Goal: Obtain resource: Download file/media

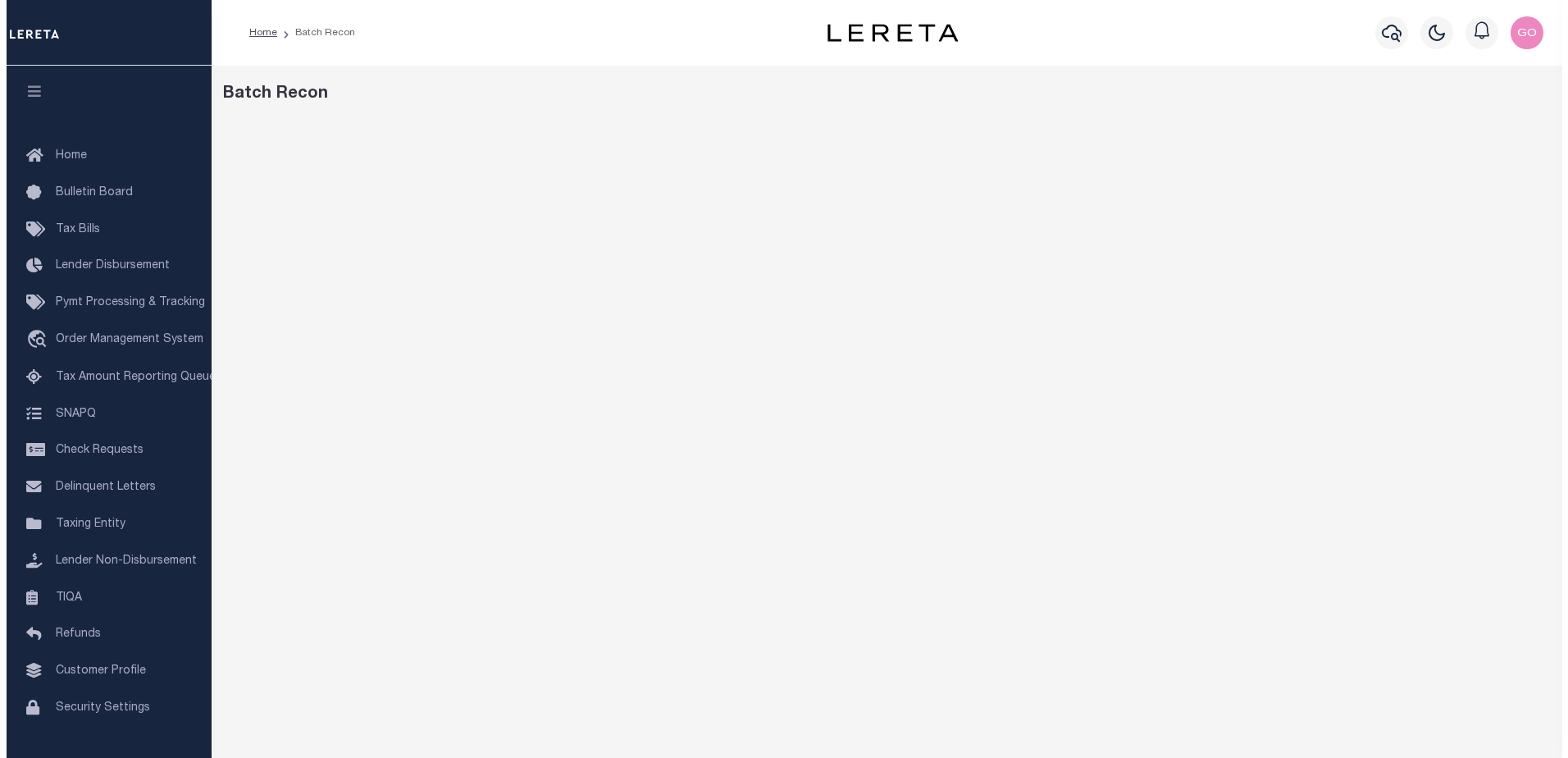
scroll to position [25, 0]
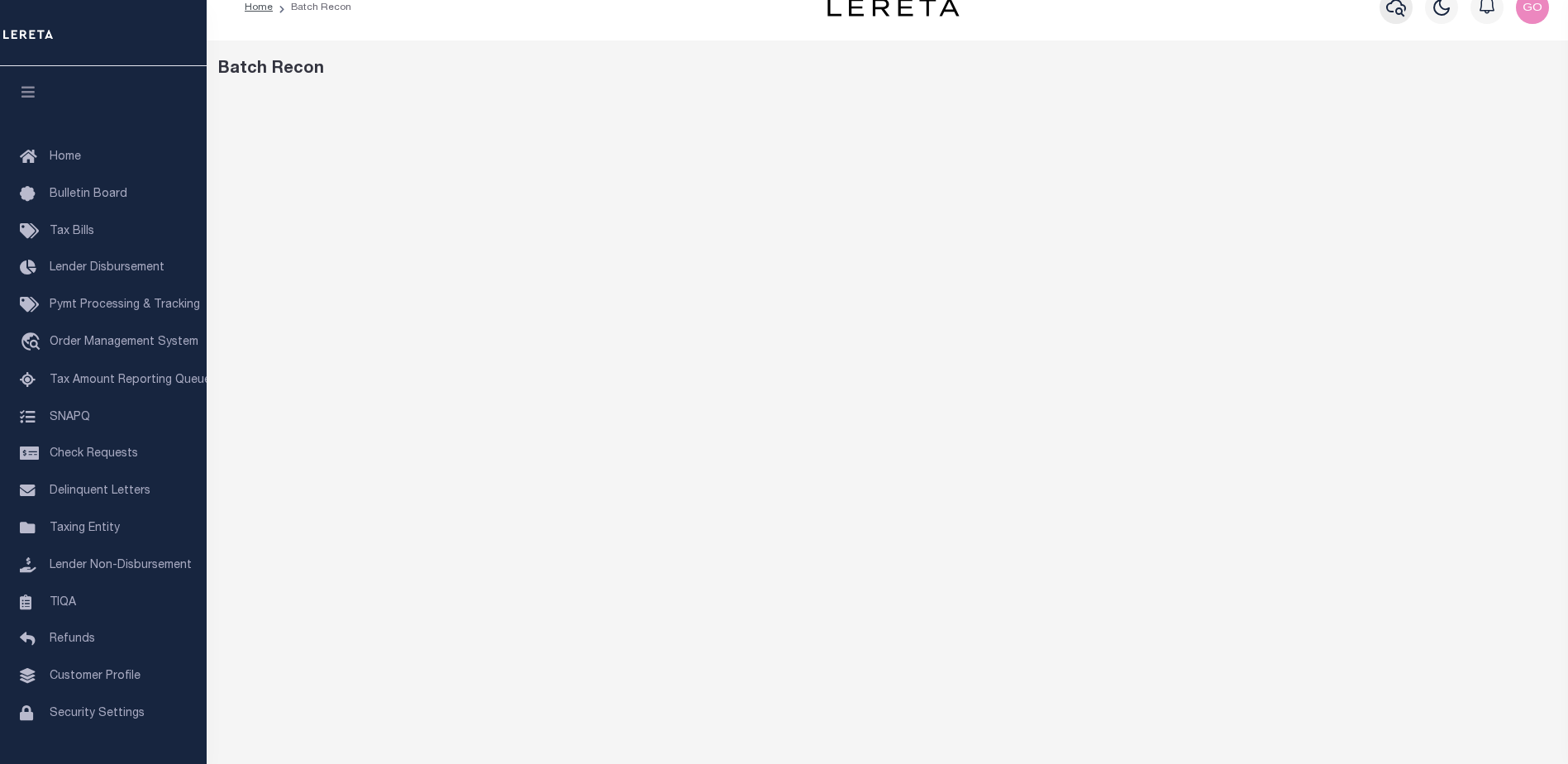
click at [1393, 5] on icon "button" at bounding box center [1396, 7] width 20 height 20
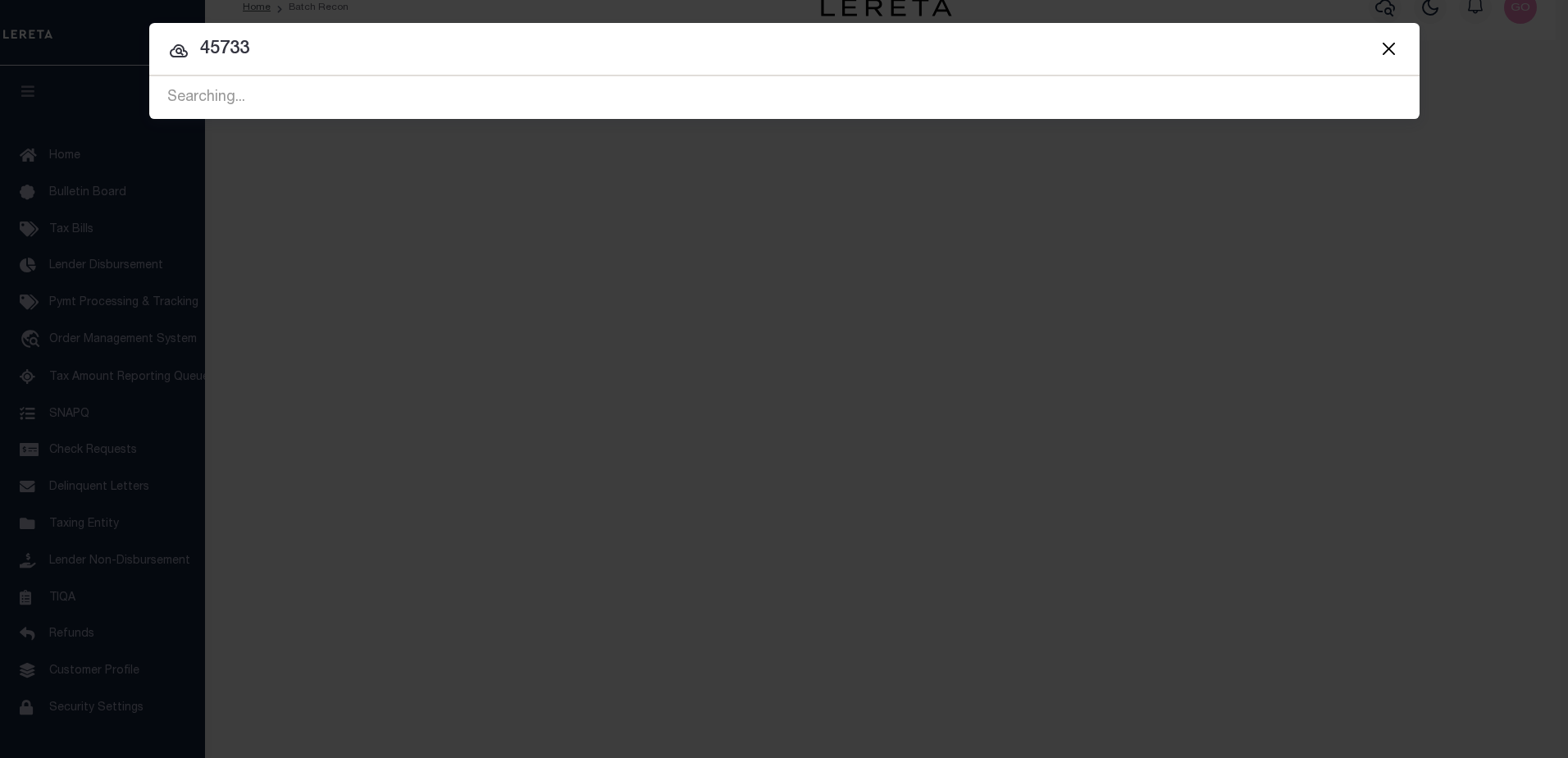
type input "45733"
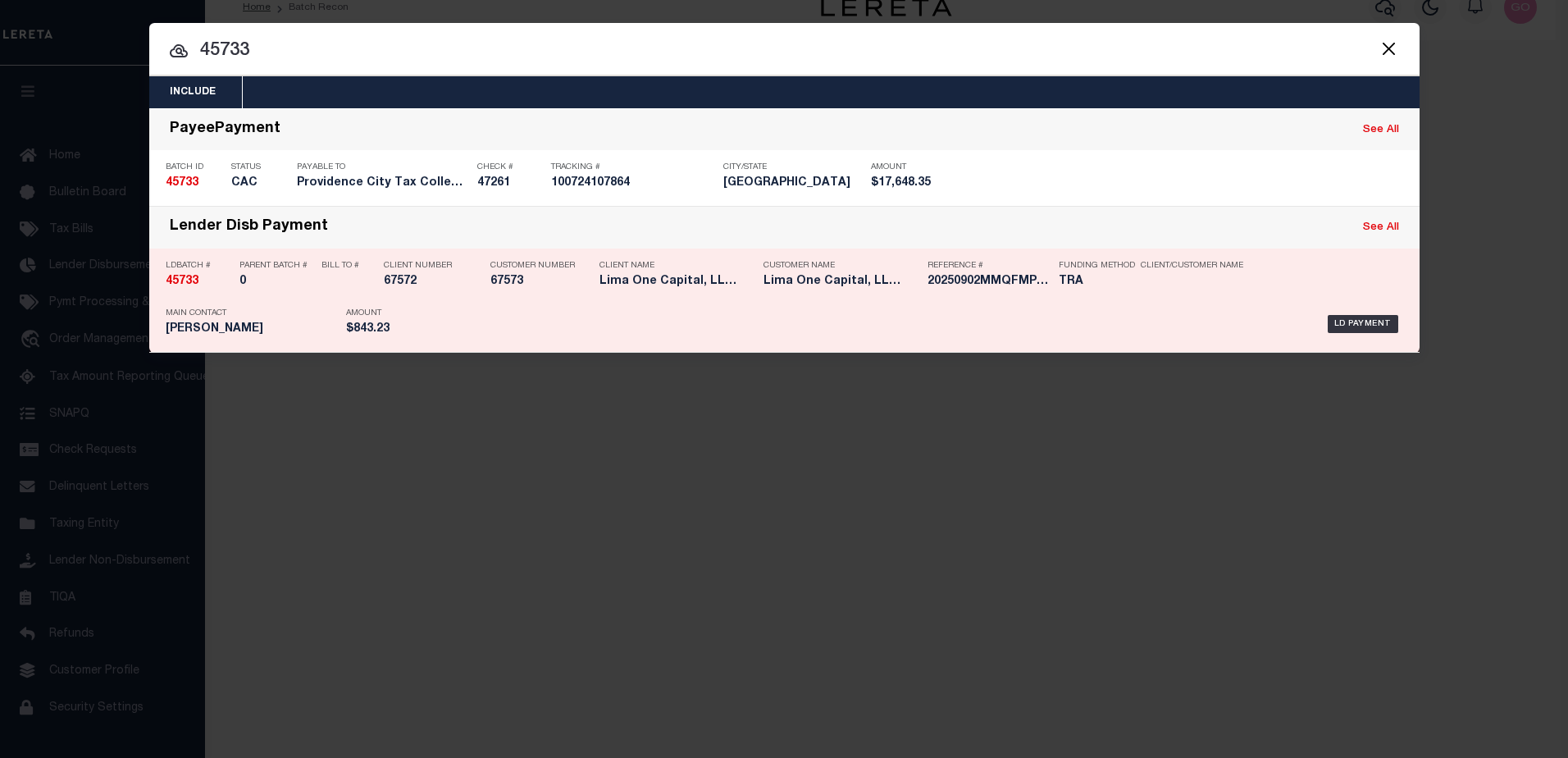
click at [184, 283] on strong "45733" at bounding box center [182, 281] width 33 height 11
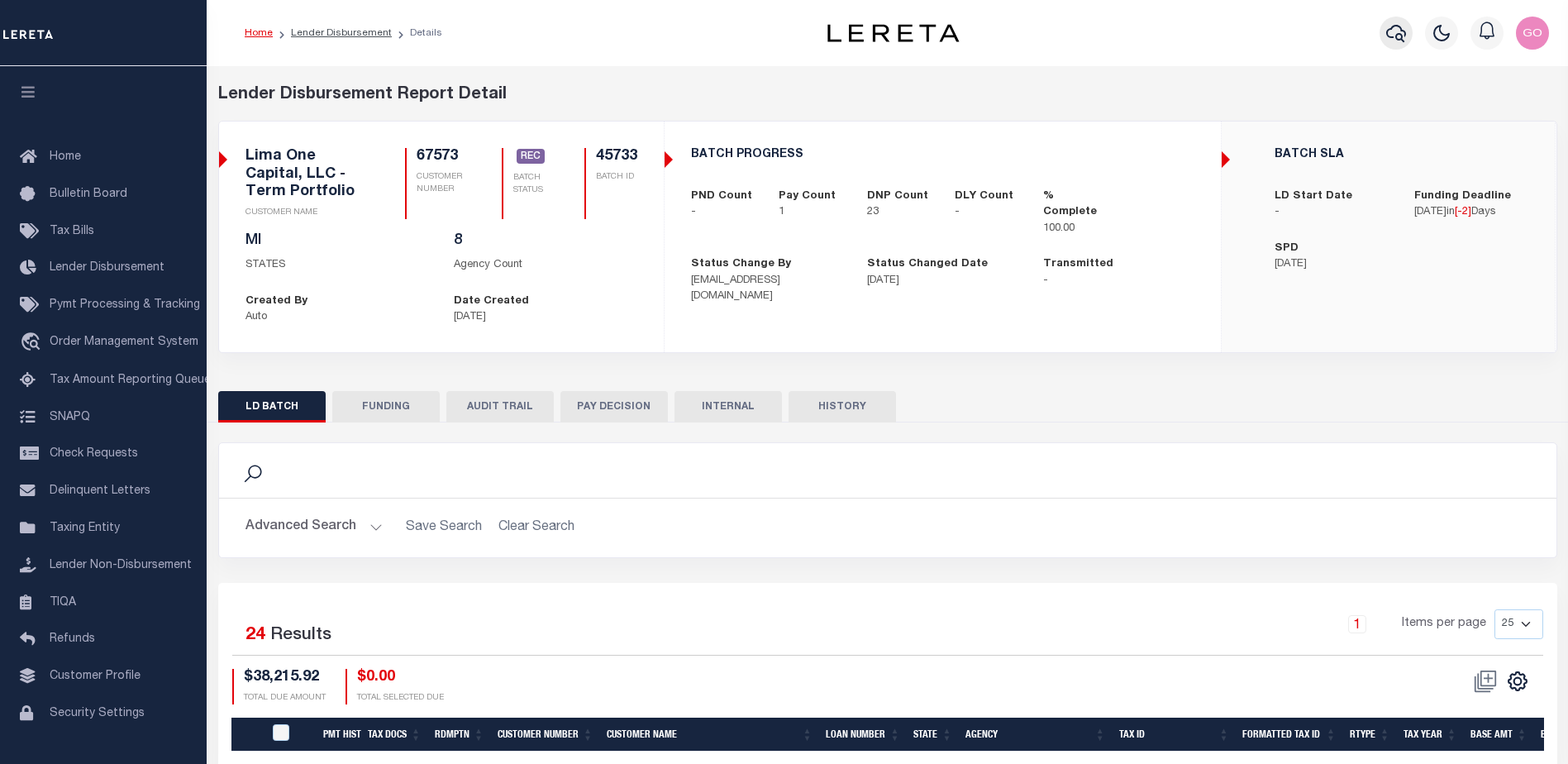
click at [1391, 34] on icon "button" at bounding box center [1396, 33] width 20 height 20
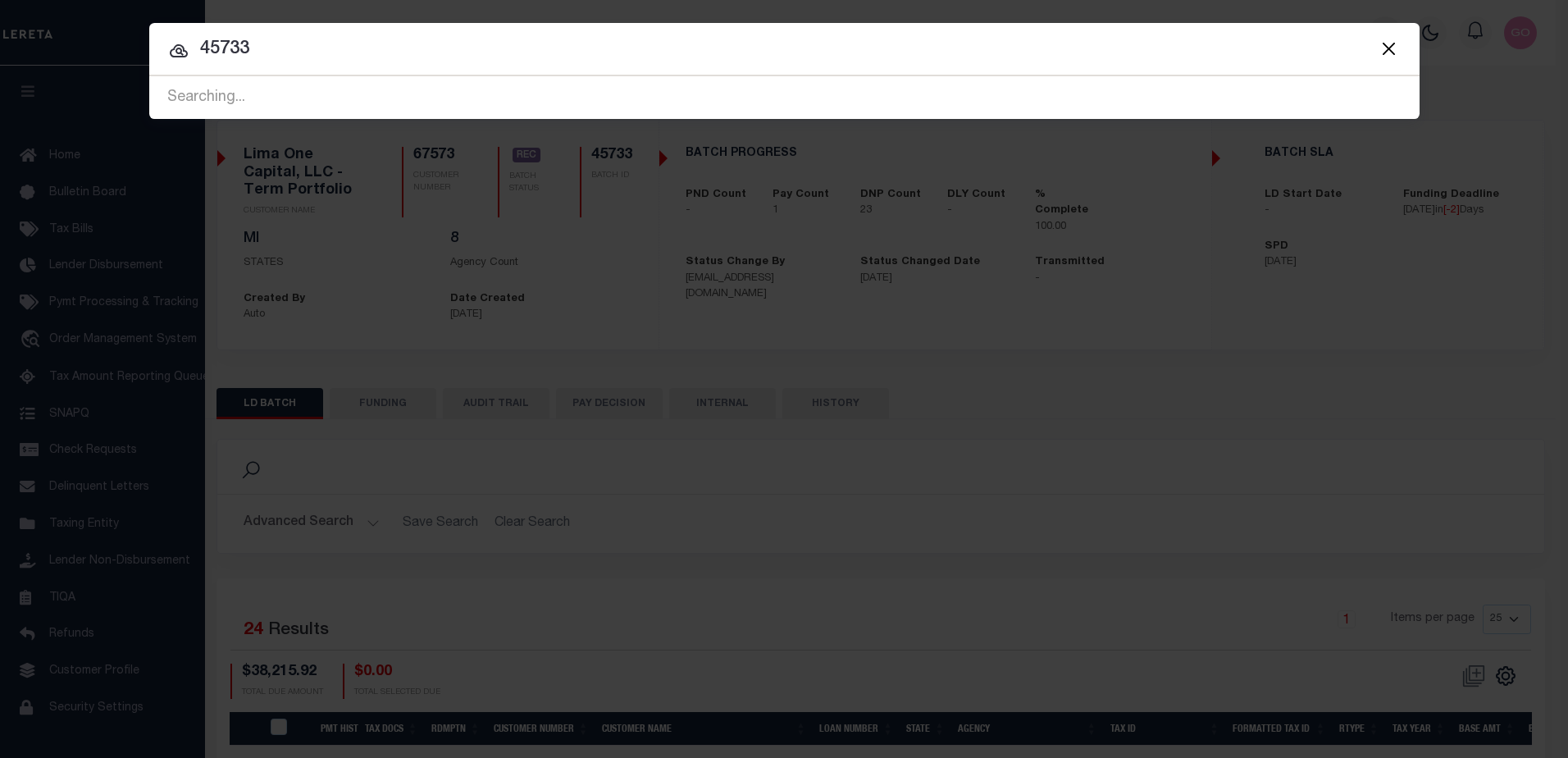
type input "45733"
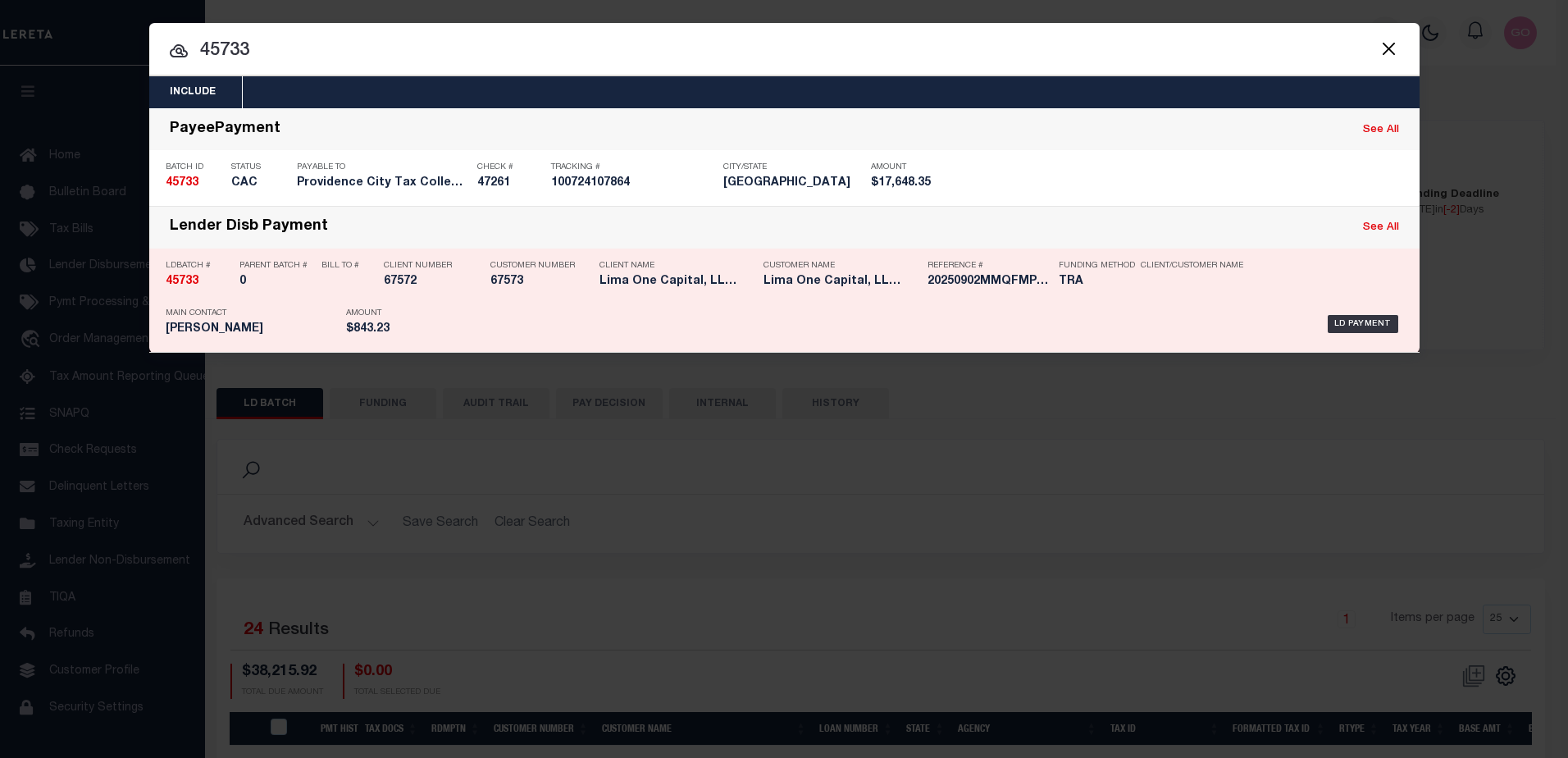
click at [182, 281] on strong "45733" at bounding box center [182, 281] width 33 height 11
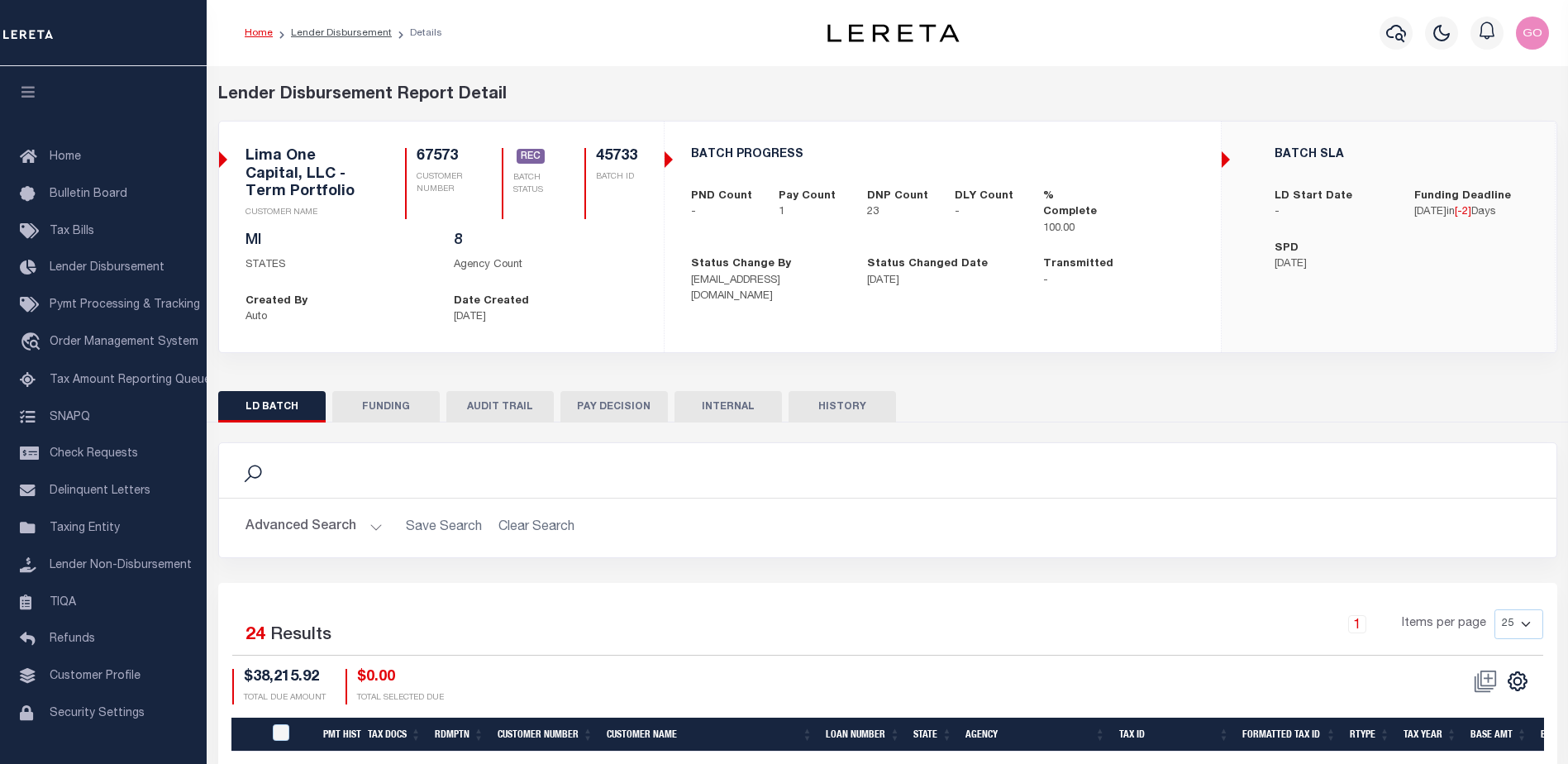
click at [387, 407] on button "FUNDING" at bounding box center [386, 405] width 107 height 31
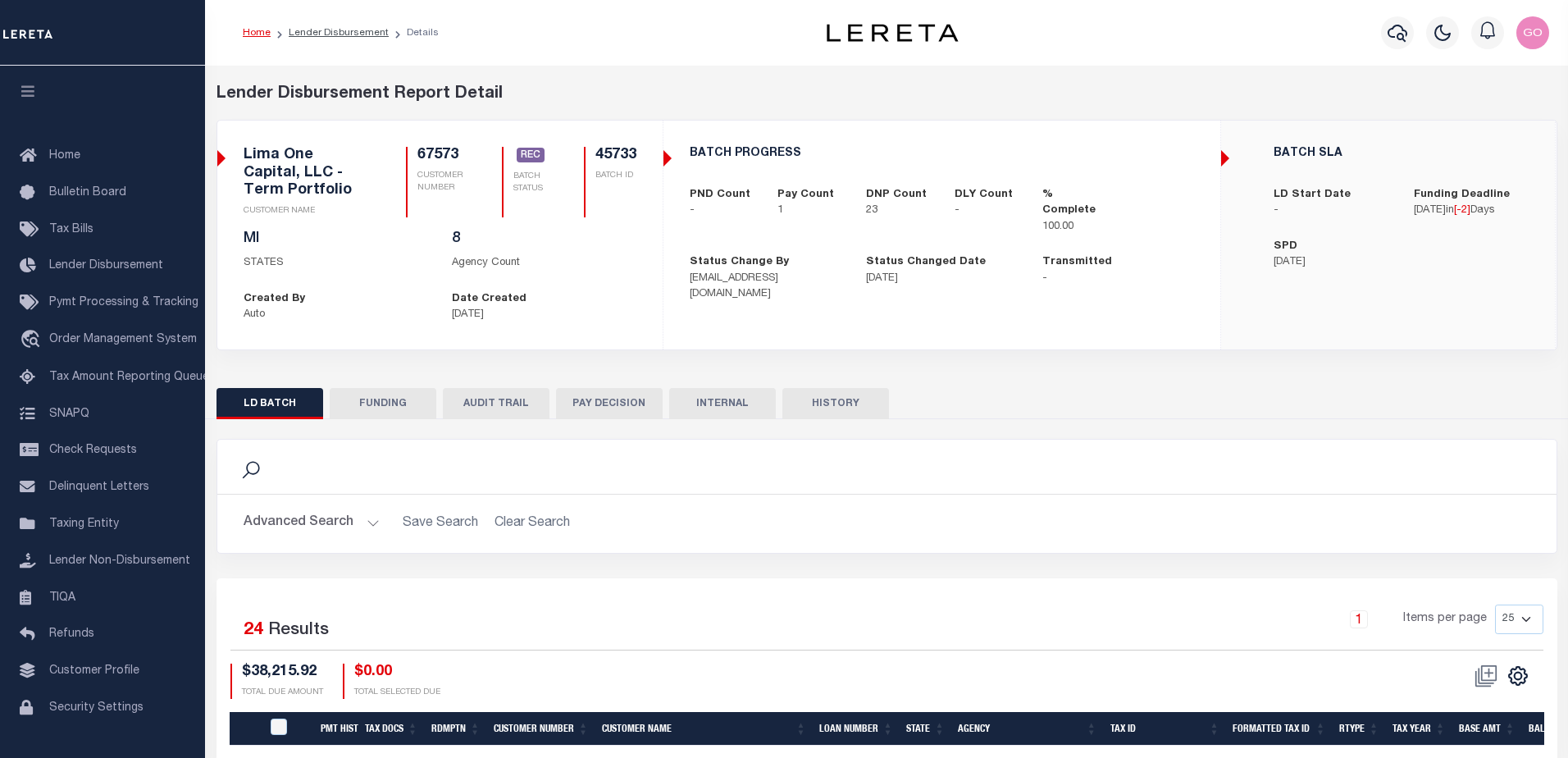
type input "$843.23"
type input "$0"
type input "[DATE]"
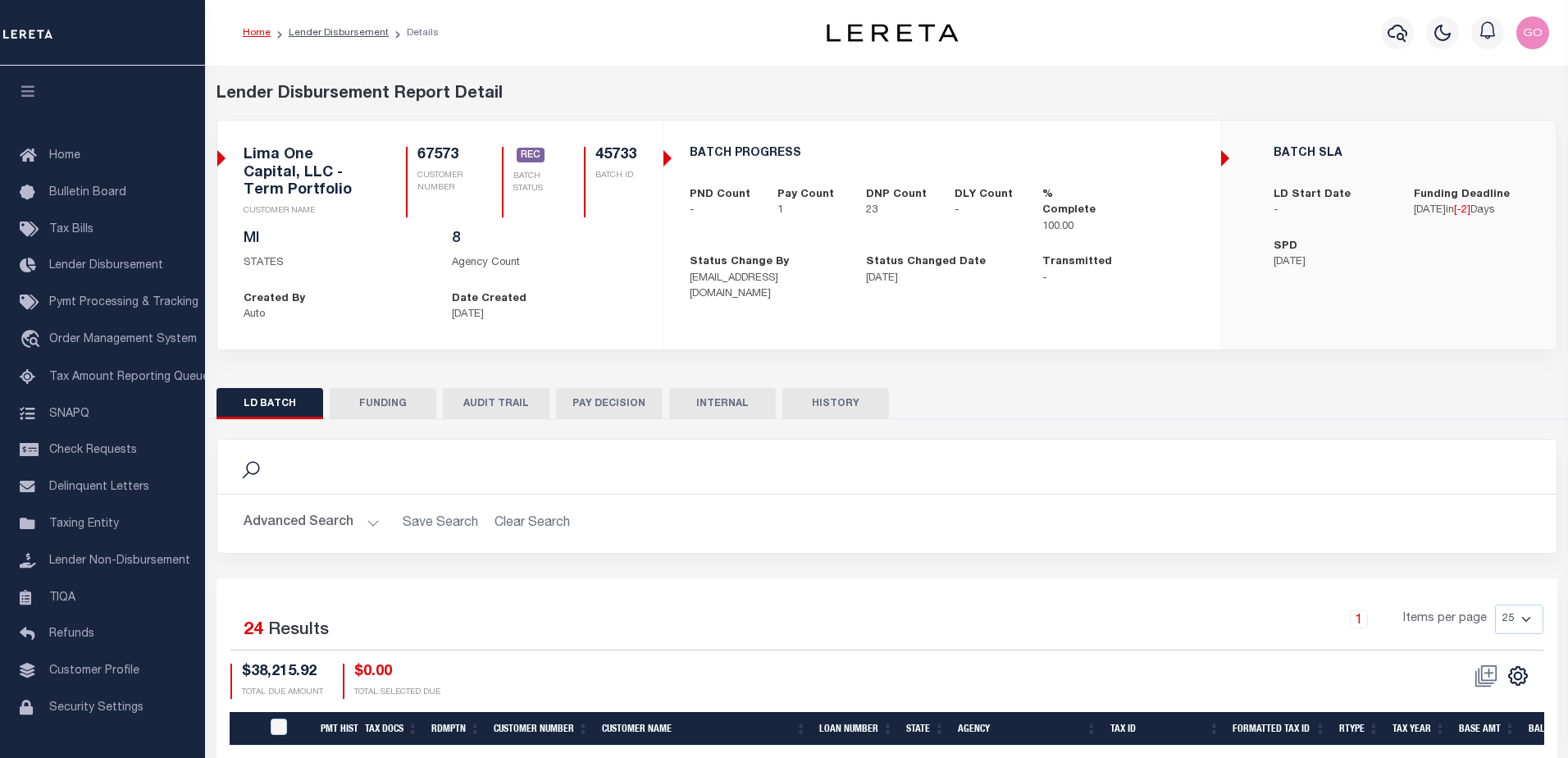
type input "20250902MMQFMP2700542409021551FT03"
type input "[DATE]"
select select "100"
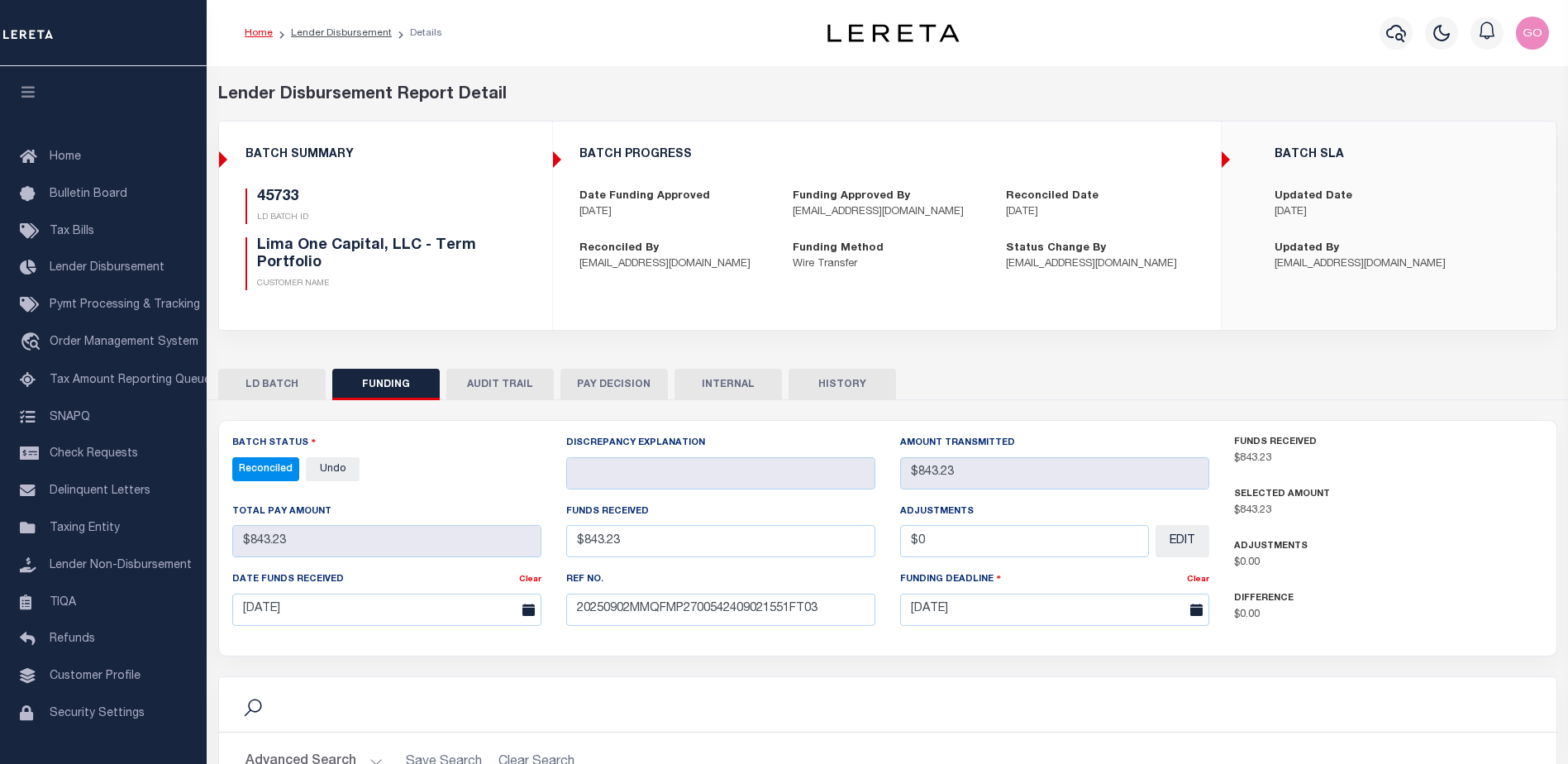
select select "100"
click at [731, 378] on button "INTERNAL" at bounding box center [728, 384] width 107 height 31
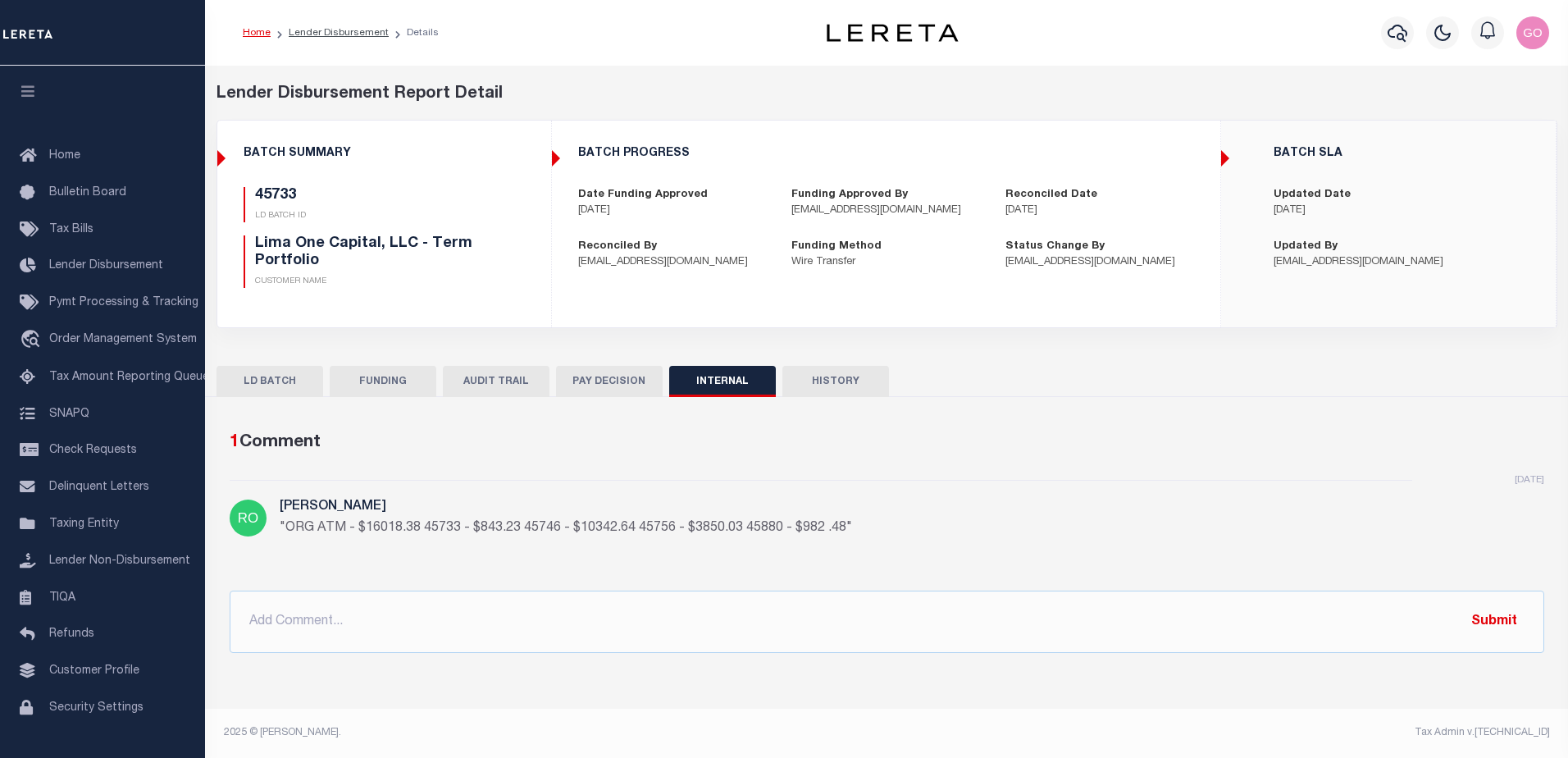
click at [403, 383] on button "FUNDING" at bounding box center [383, 381] width 106 height 31
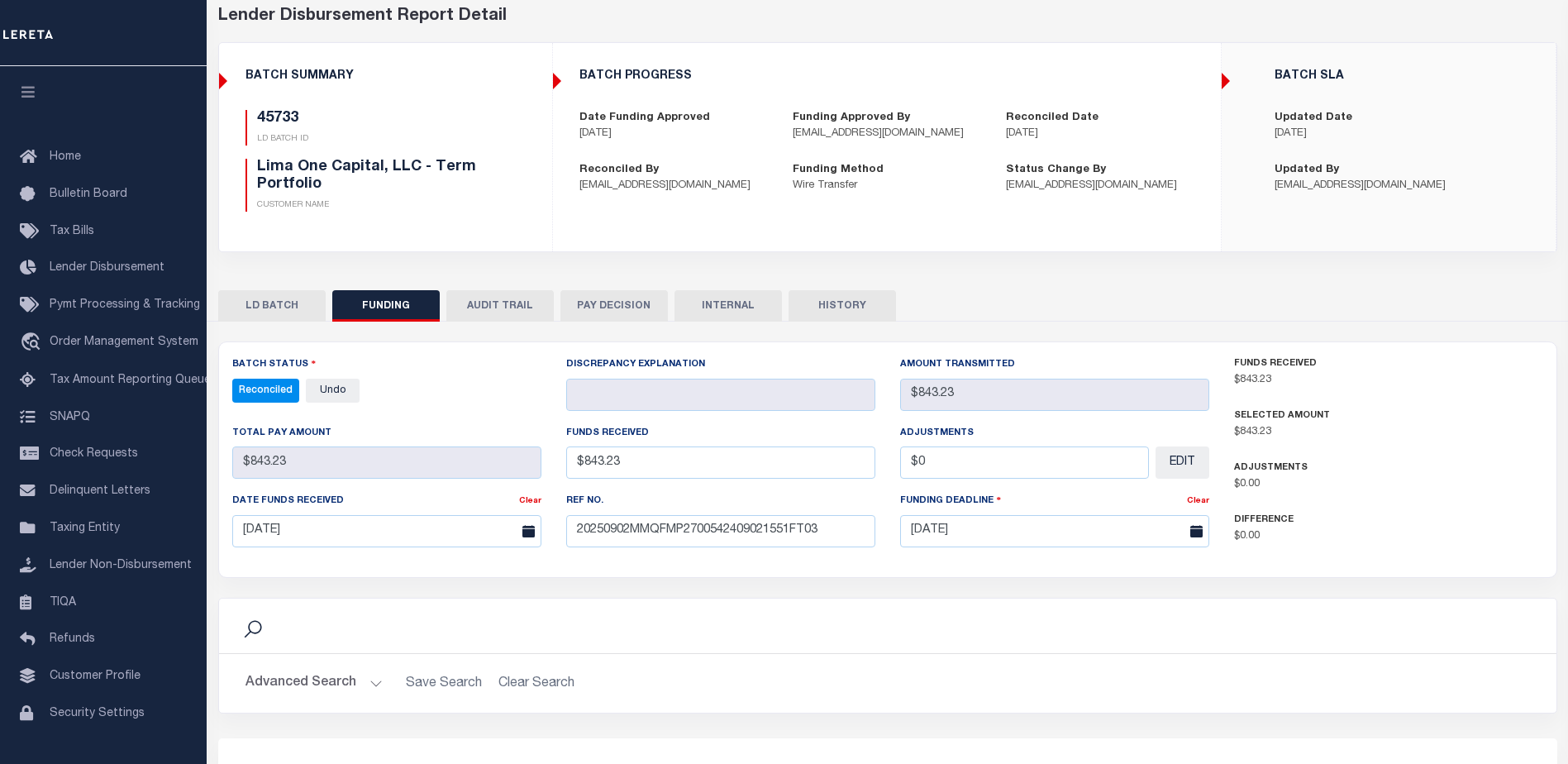
scroll to position [165, 0]
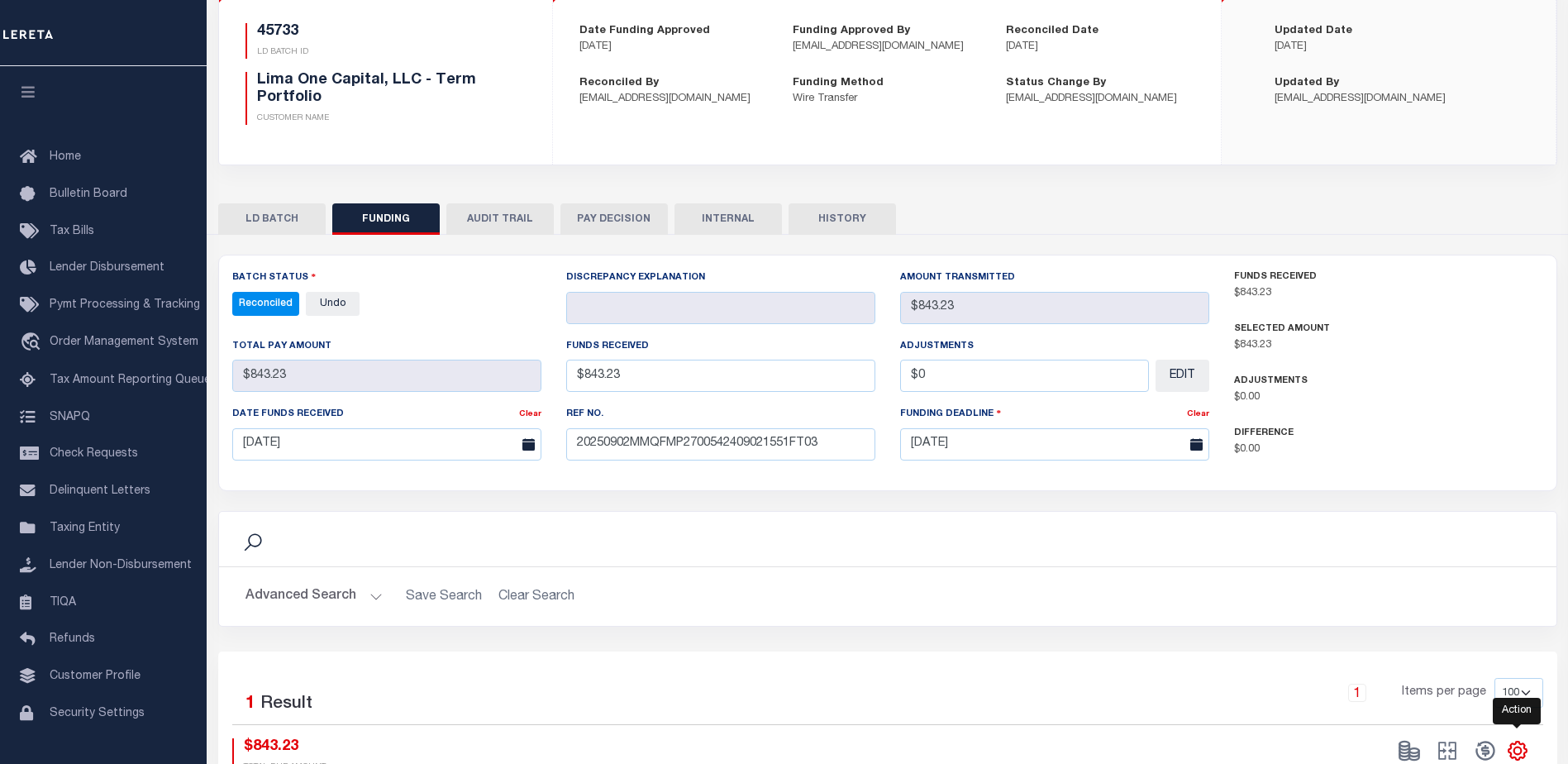
click at [1518, 755] on icon "" at bounding box center [1517, 751] width 8 height 8
click at [1409, 530] on span "CSV" at bounding box center [1398, 527] width 24 height 11
click at [1149, 121] on div "BATCH PROGRESS Date Funding Approved [DATE] Funding Approved By [EMAIL_ADDRESS]…" at bounding box center [886, 44] width 668 height 177
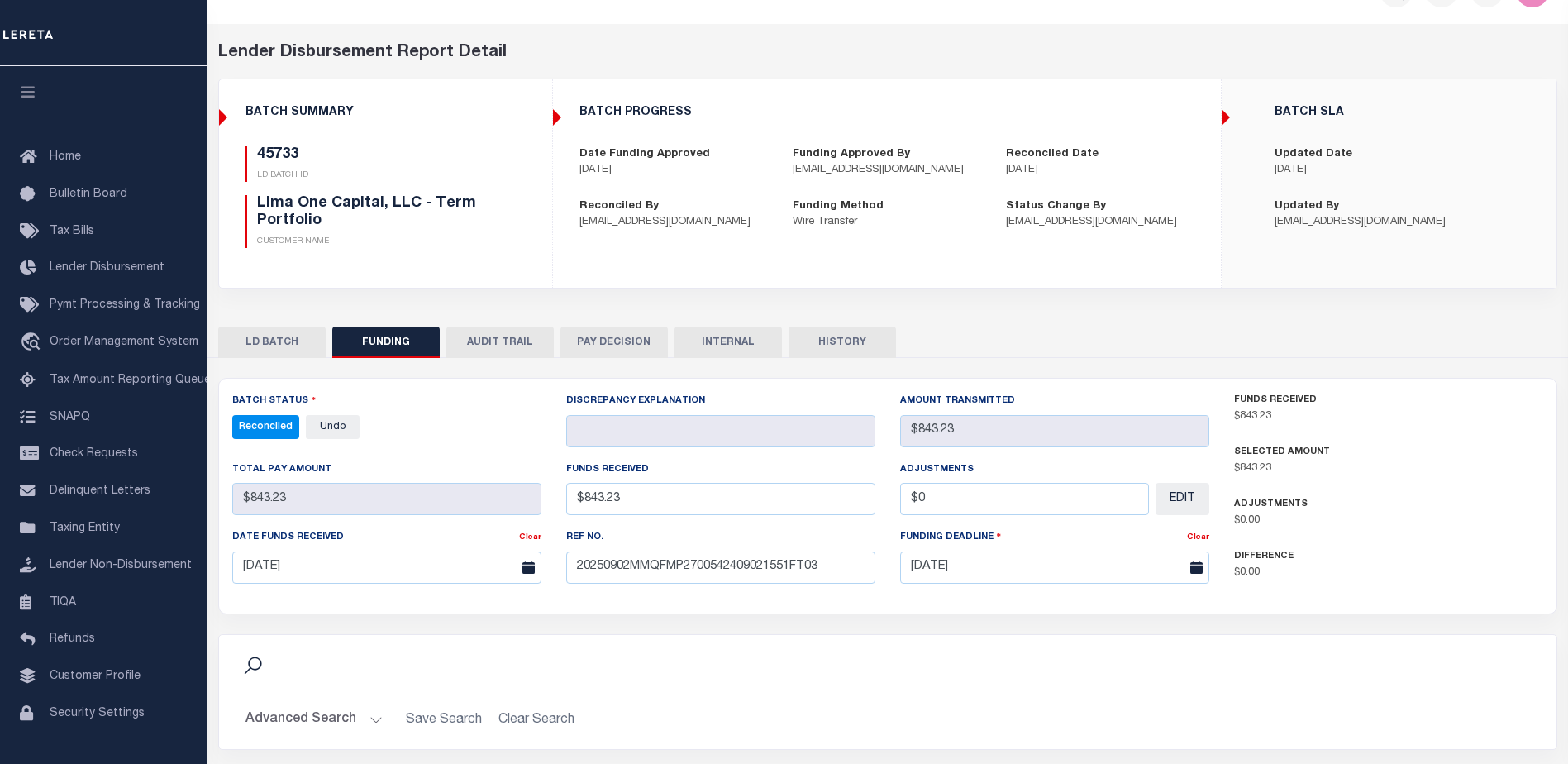
scroll to position [0, 0]
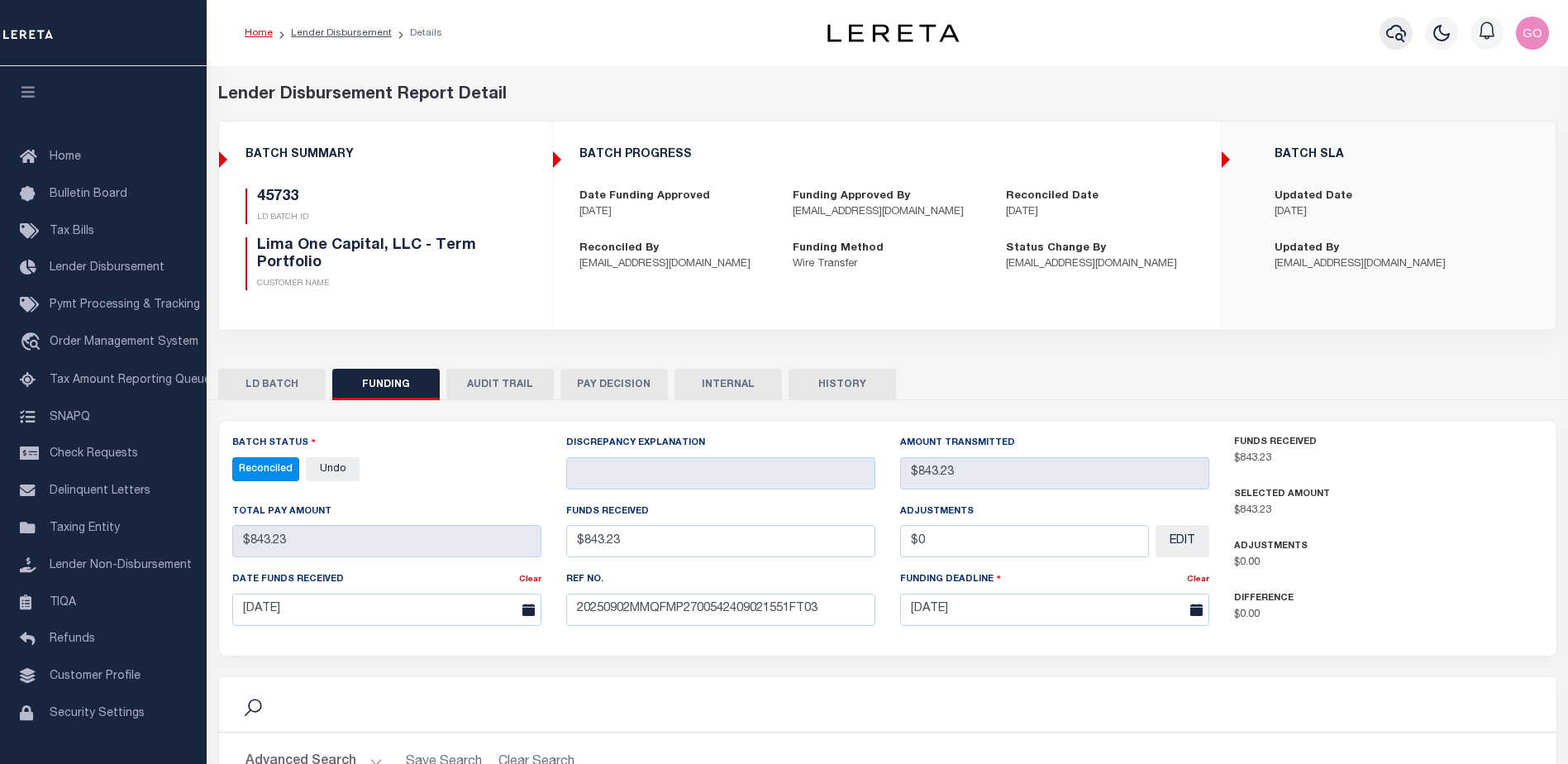
click at [1405, 32] on icon "button" at bounding box center [1396, 33] width 20 height 17
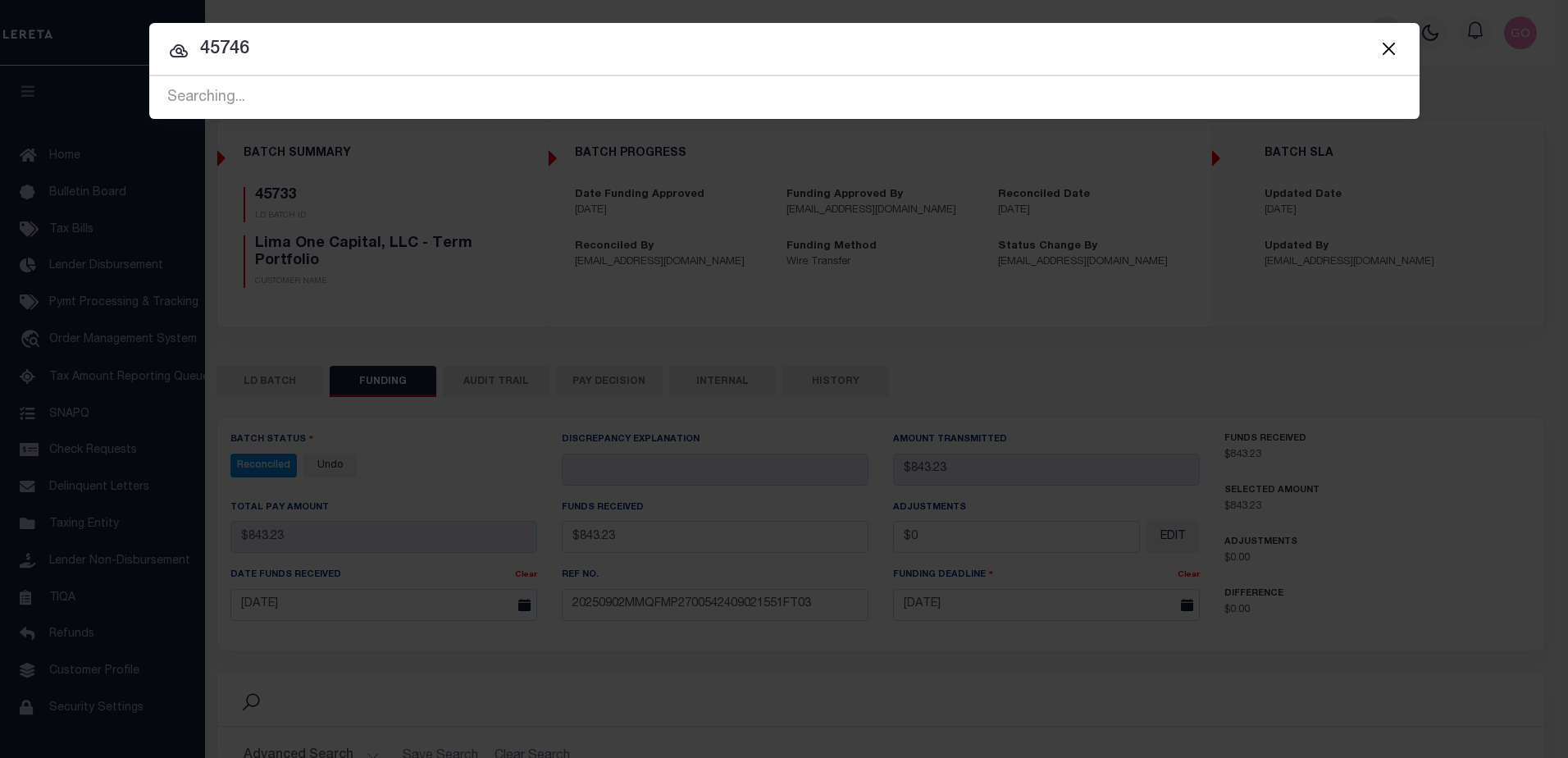
type input "45746"
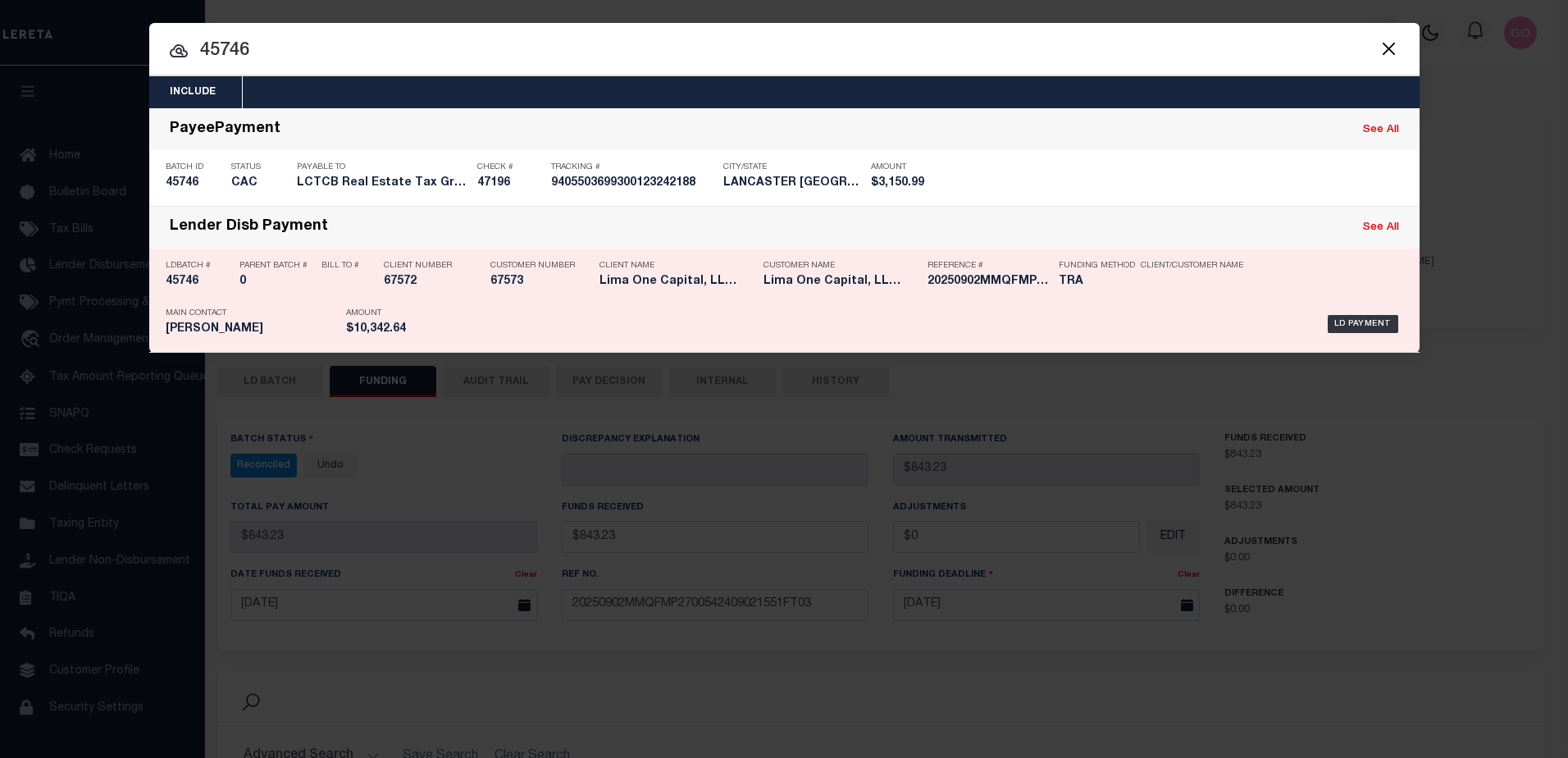
click at [187, 284] on h5 "45746" at bounding box center [198, 281] width 65 height 14
checkbox input "true"
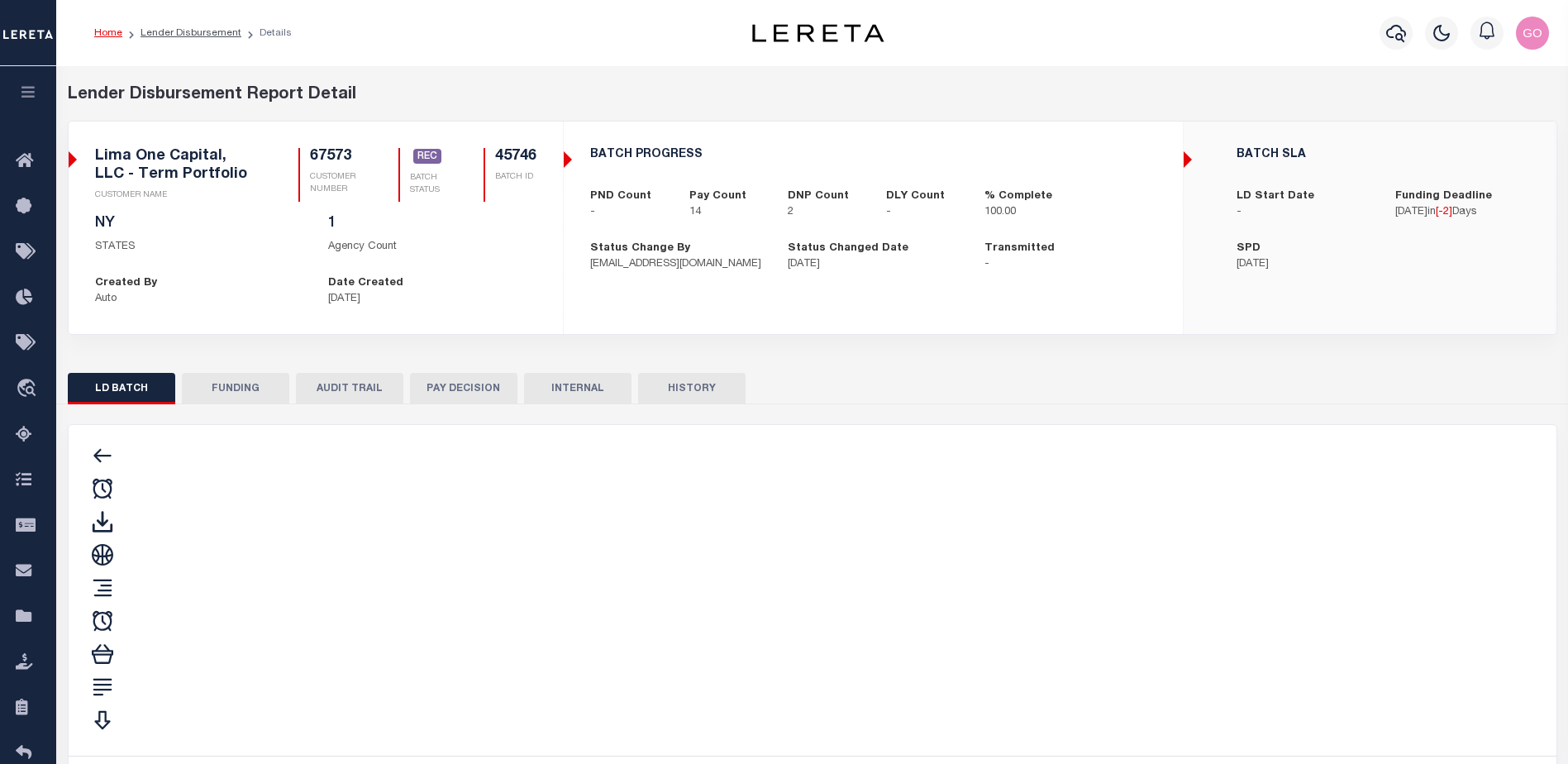
click at [262, 384] on button "FUNDING" at bounding box center [236, 388] width 107 height 31
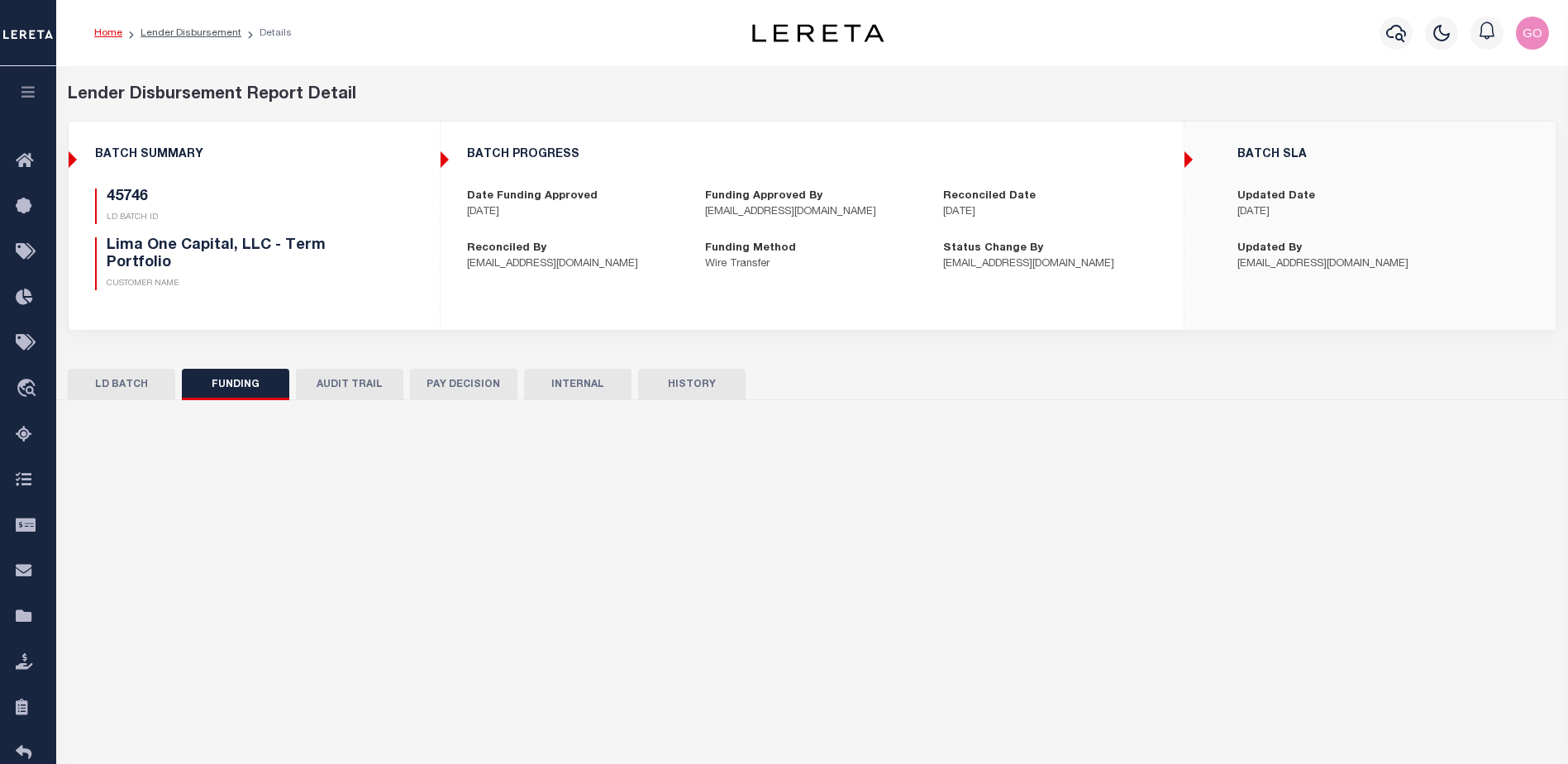
select select "100"
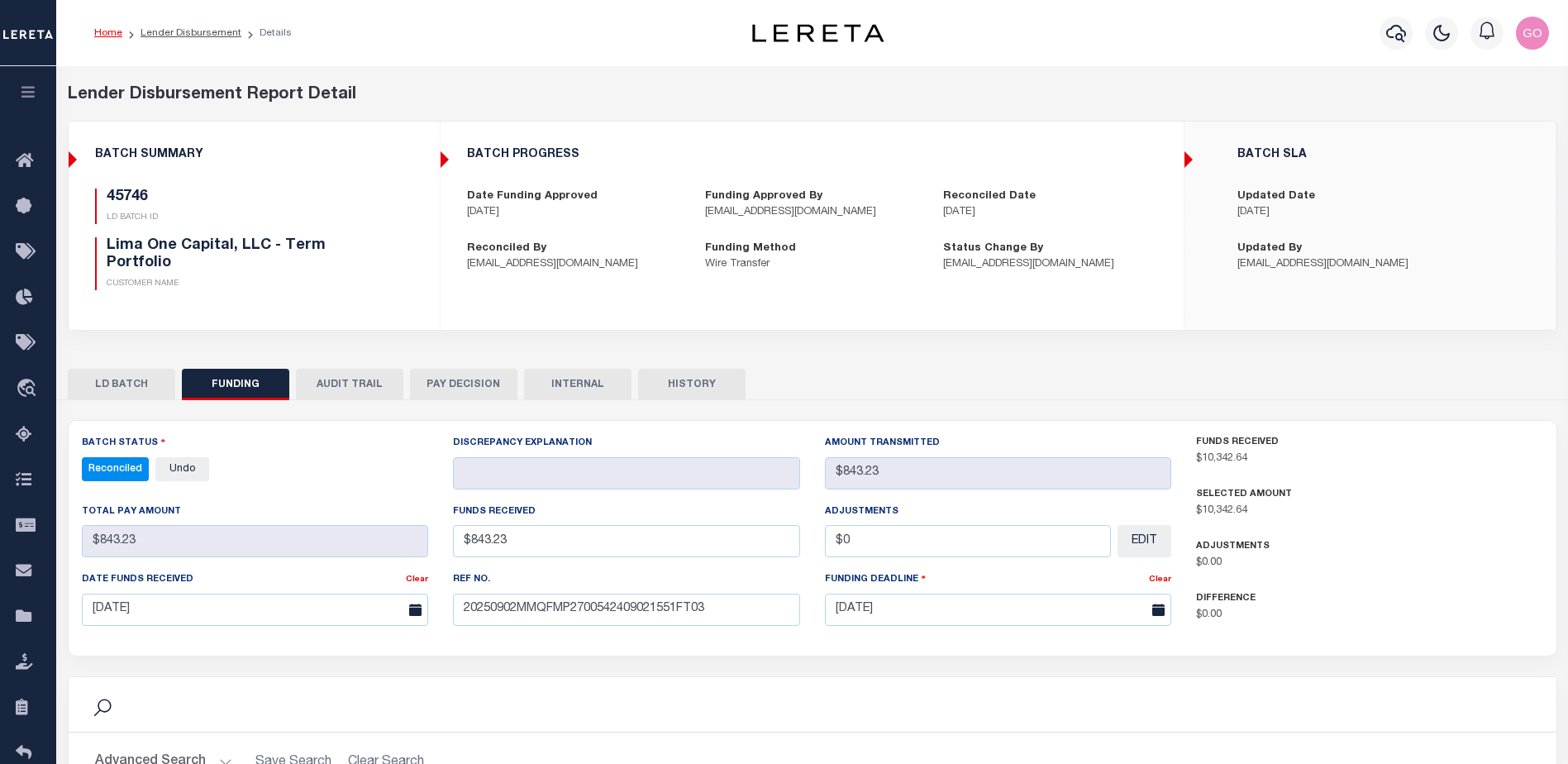
type input "$10,342.64"
type input "$0"
select select "100"
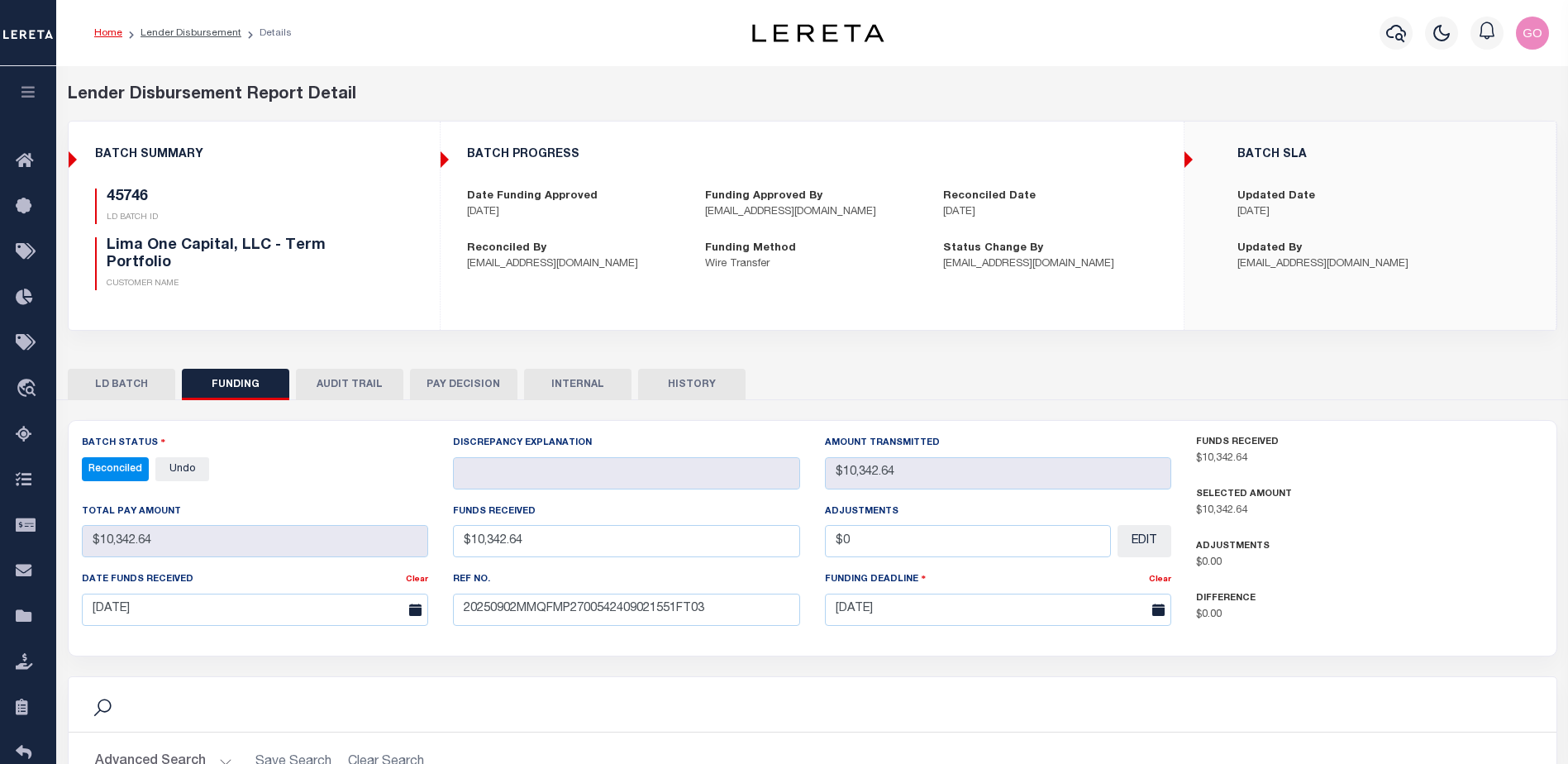
click at [1451, 511] on p "$10,342.64" at bounding box center [1370, 511] width 347 height 17
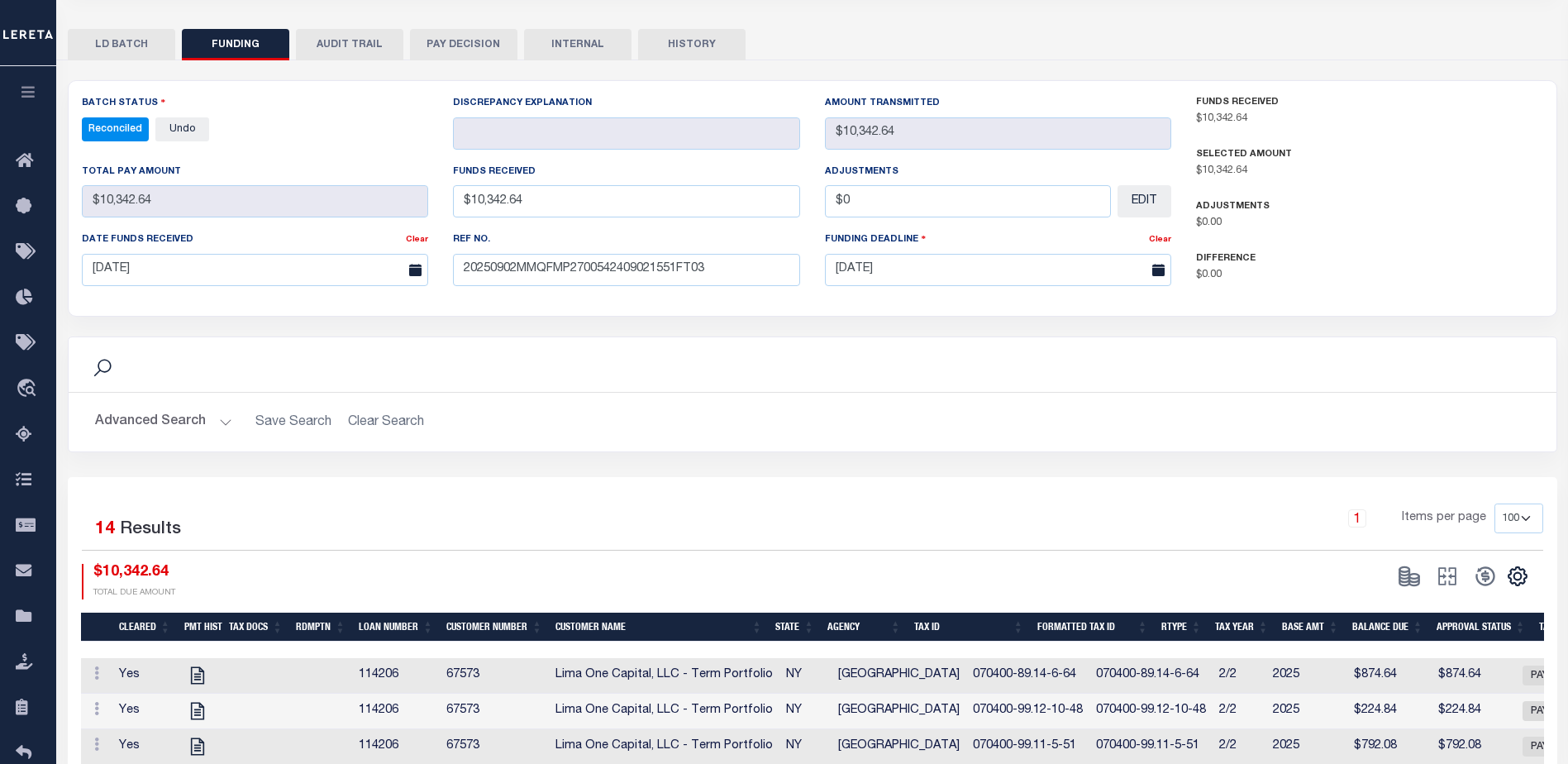
scroll to position [413, 0]
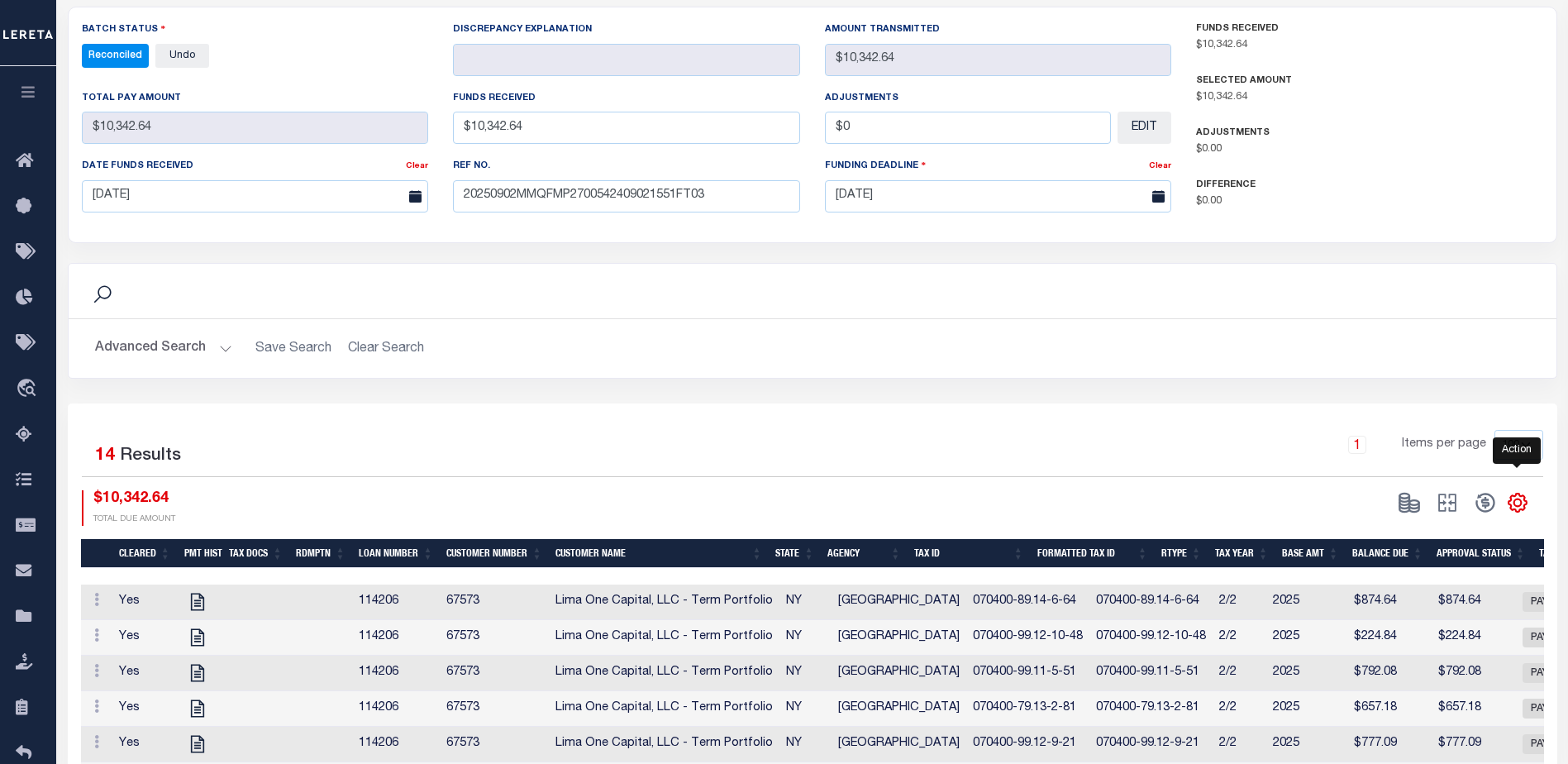
click at [1514, 508] on icon "" at bounding box center [1517, 502] width 22 height 22
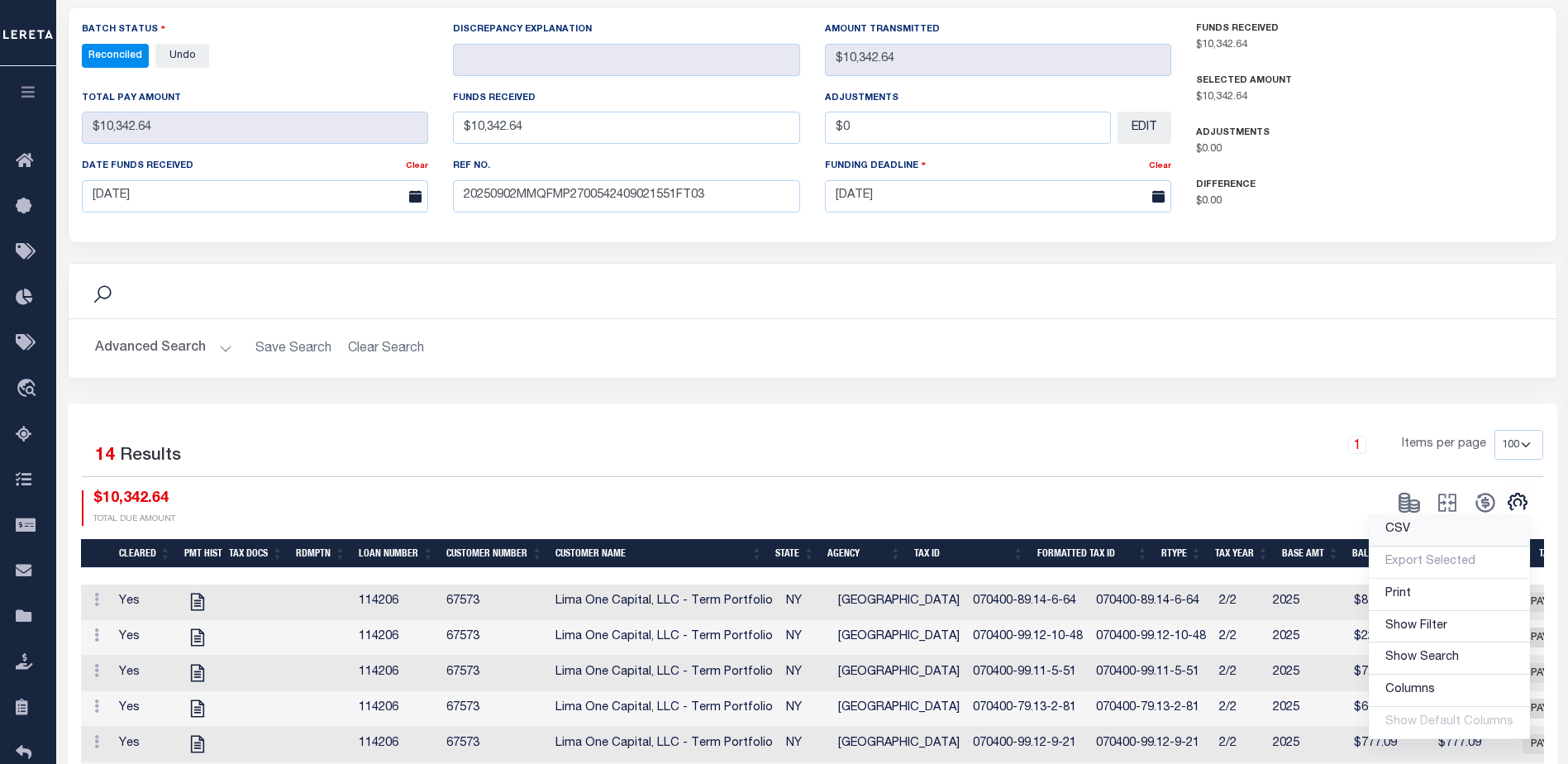
click at [1392, 530] on span "CSV" at bounding box center [1398, 528] width 24 height 11
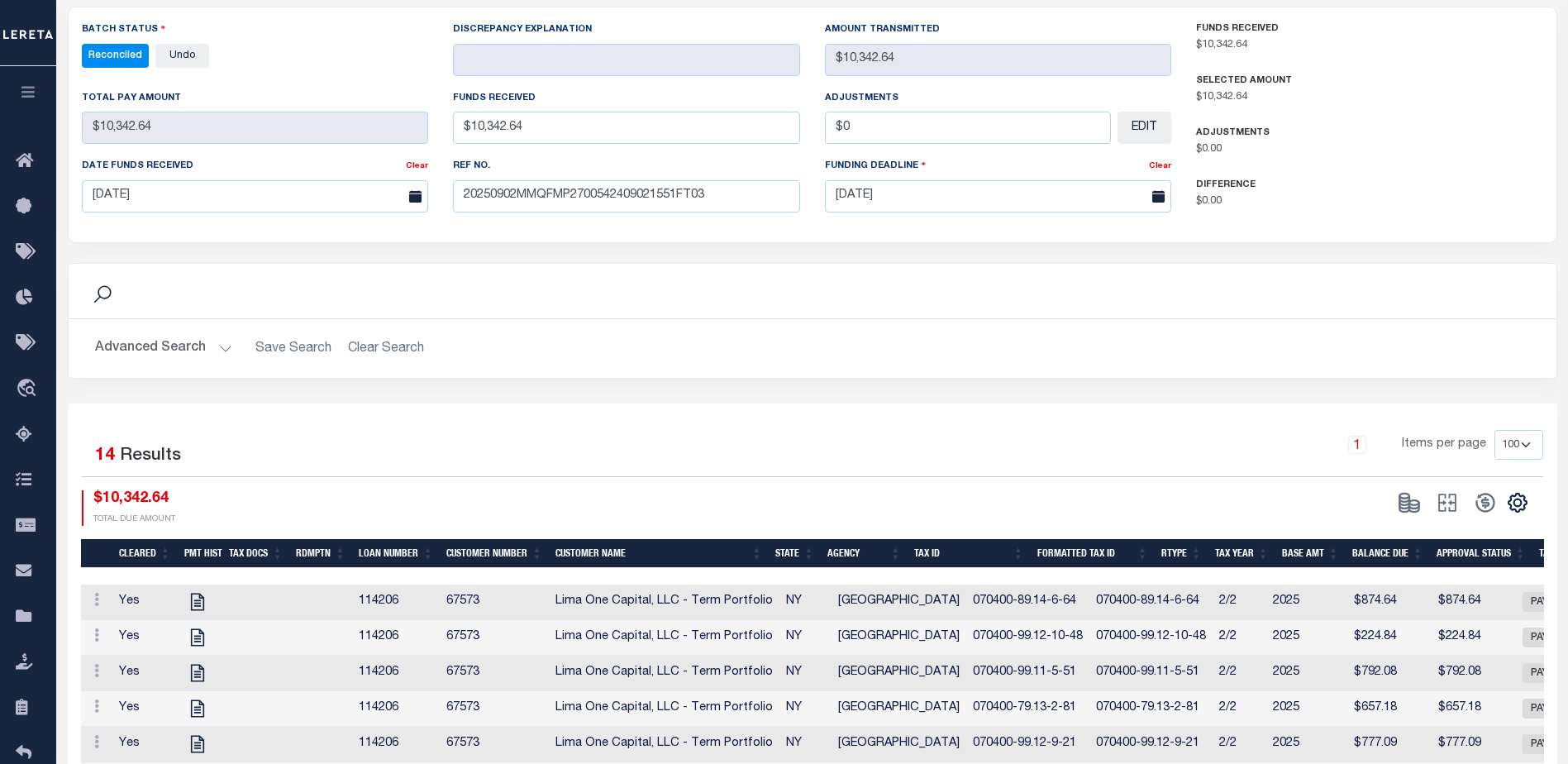
drag, startPoint x: 1001, startPoint y: 281, endPoint x: 1119, endPoint y: 183, distance: 153.4
click at [1002, 282] on div "Search" at bounding box center [812, 291] width 1462 height 28
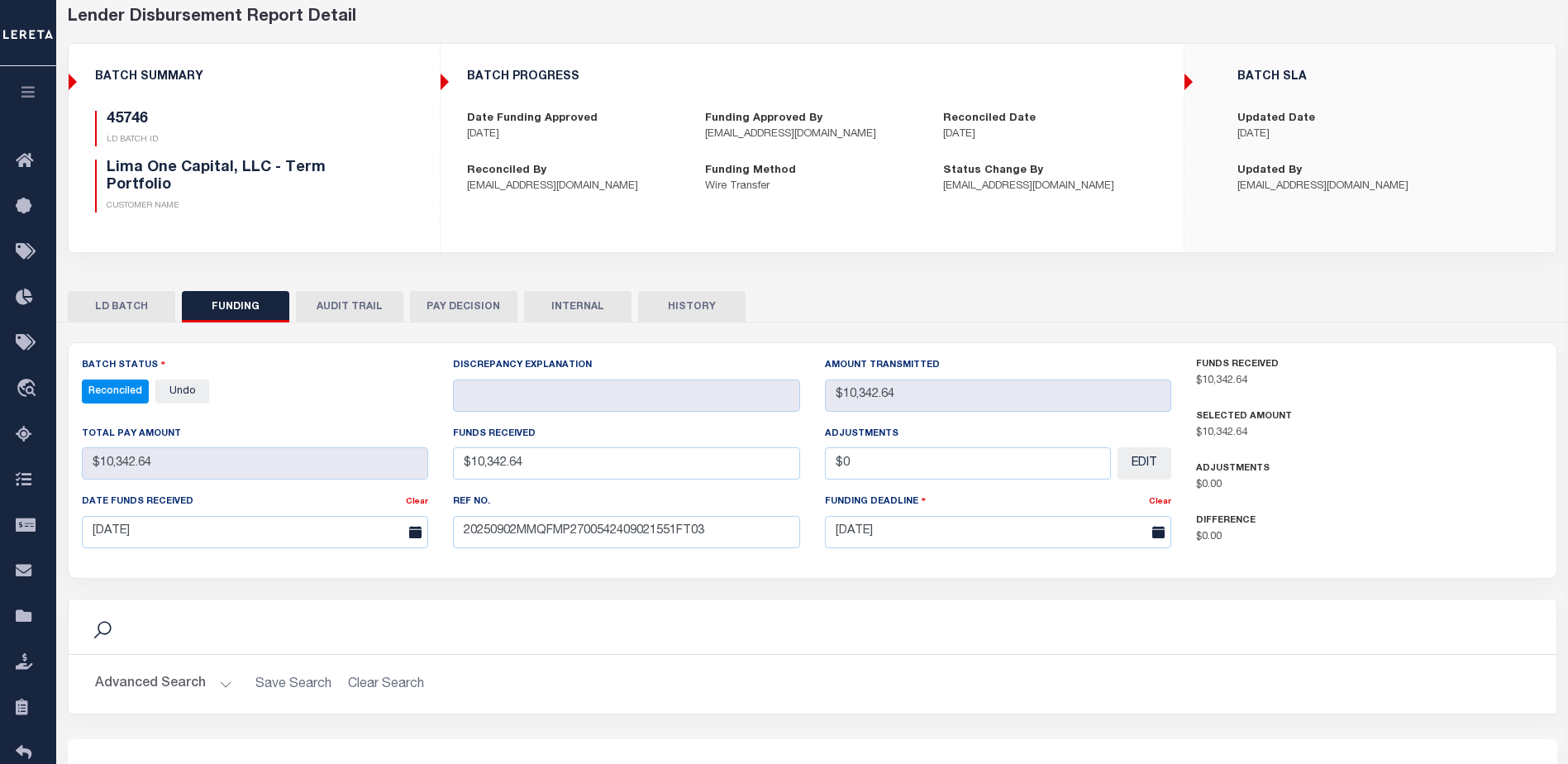
scroll to position [0, 0]
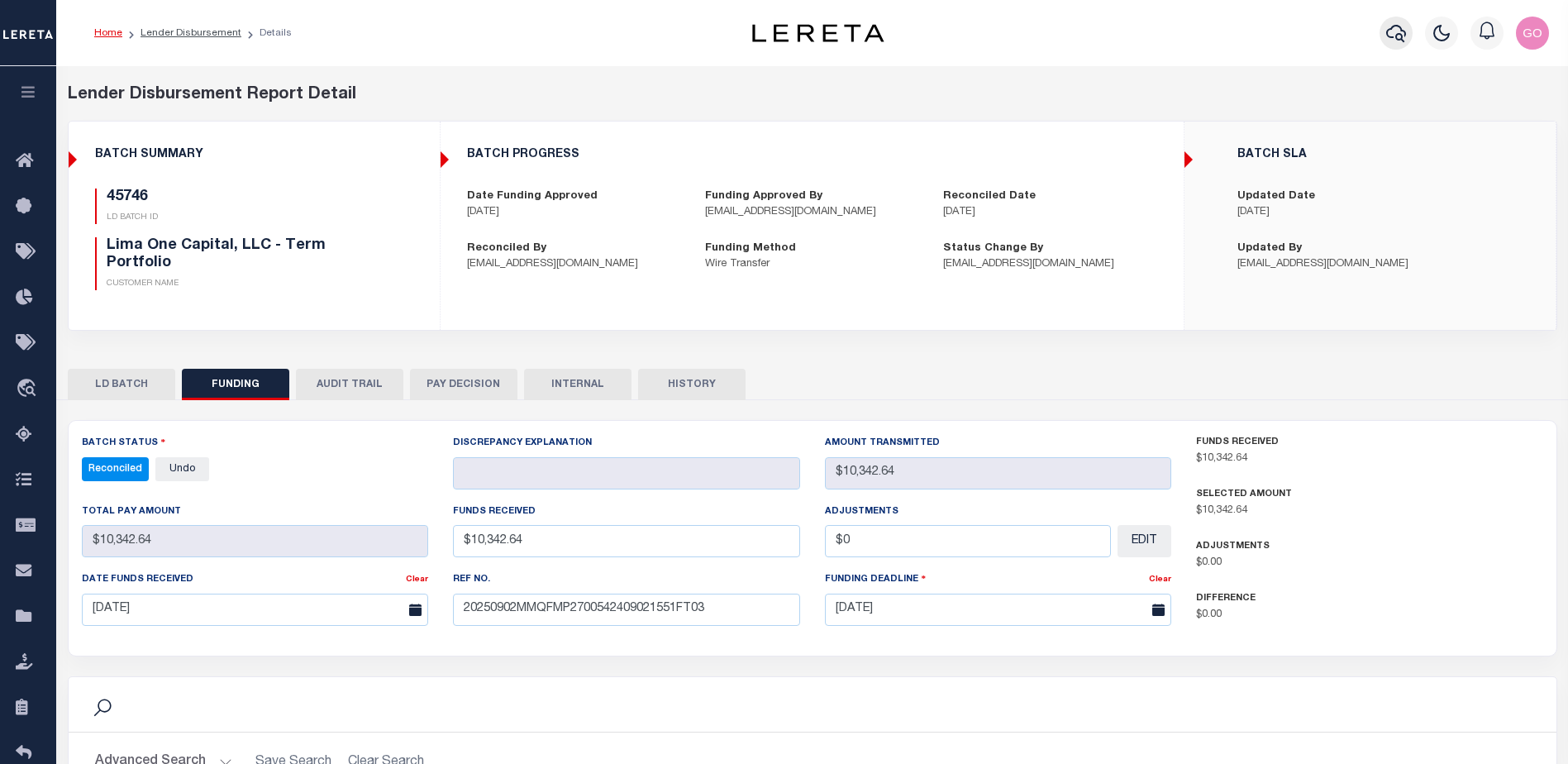
click at [1398, 39] on icon "button" at bounding box center [1396, 33] width 20 height 17
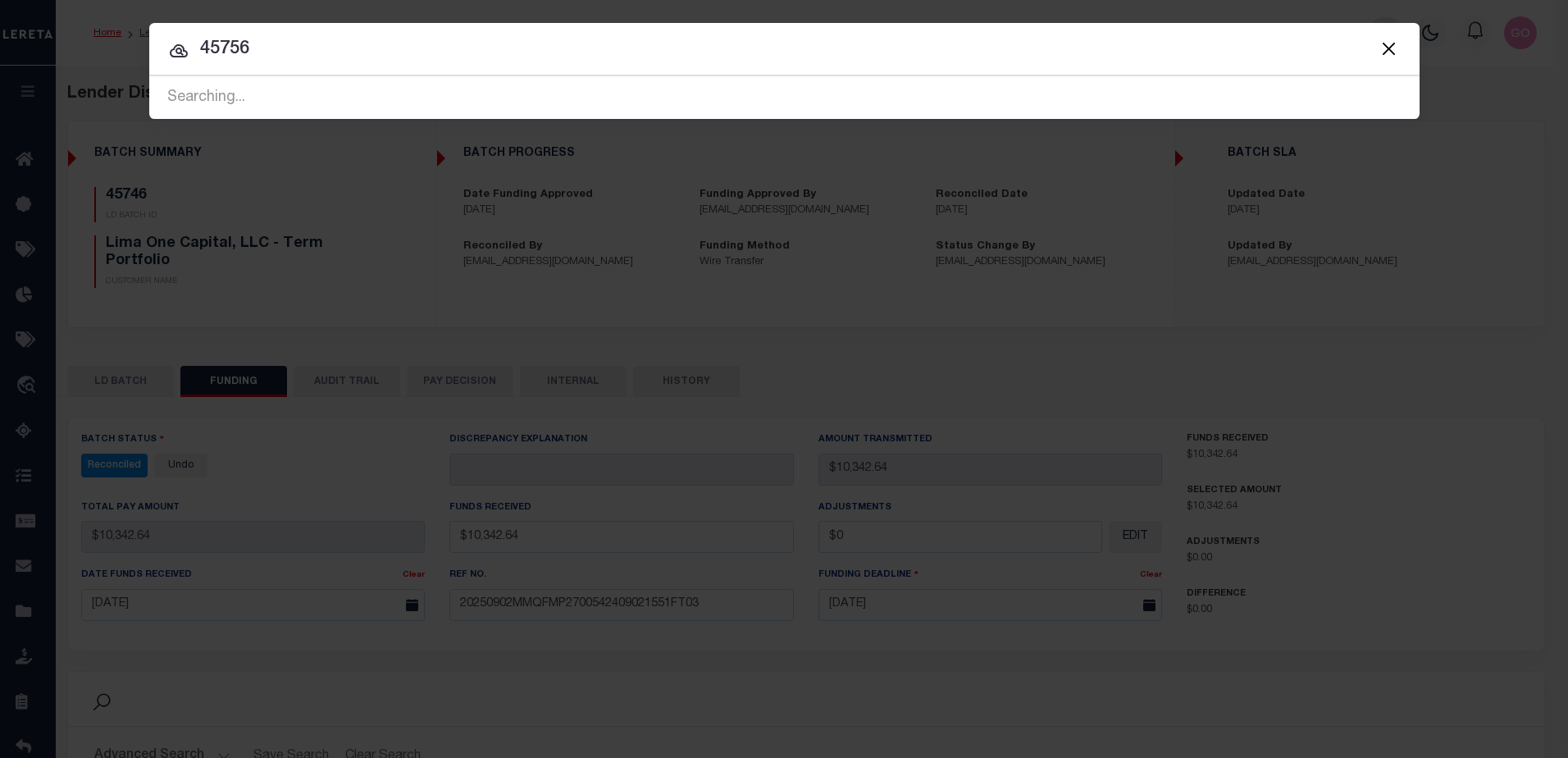
type input "45756"
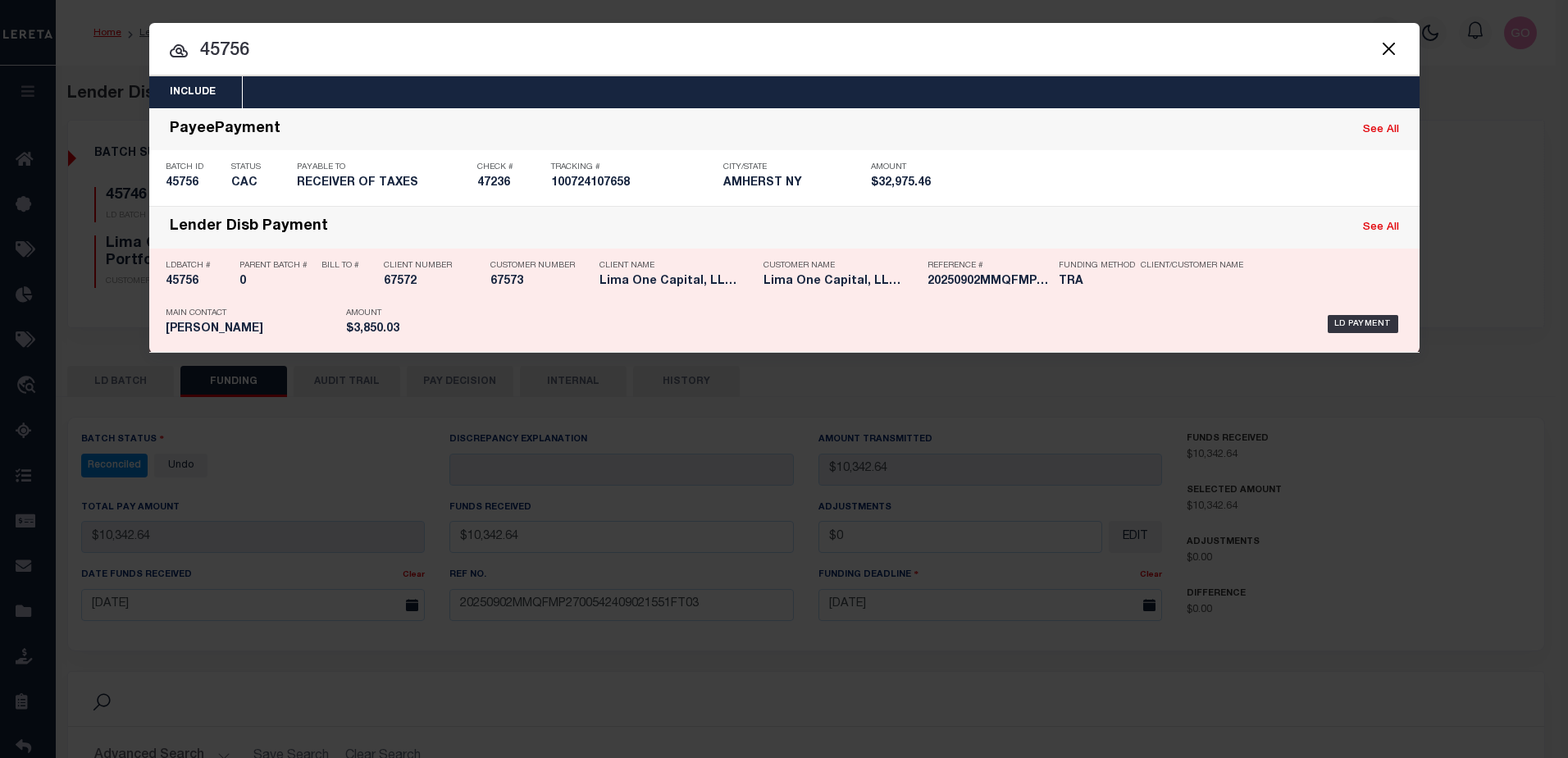
click at [181, 285] on h5 "45756" at bounding box center [198, 281] width 65 height 14
checkbox input "true"
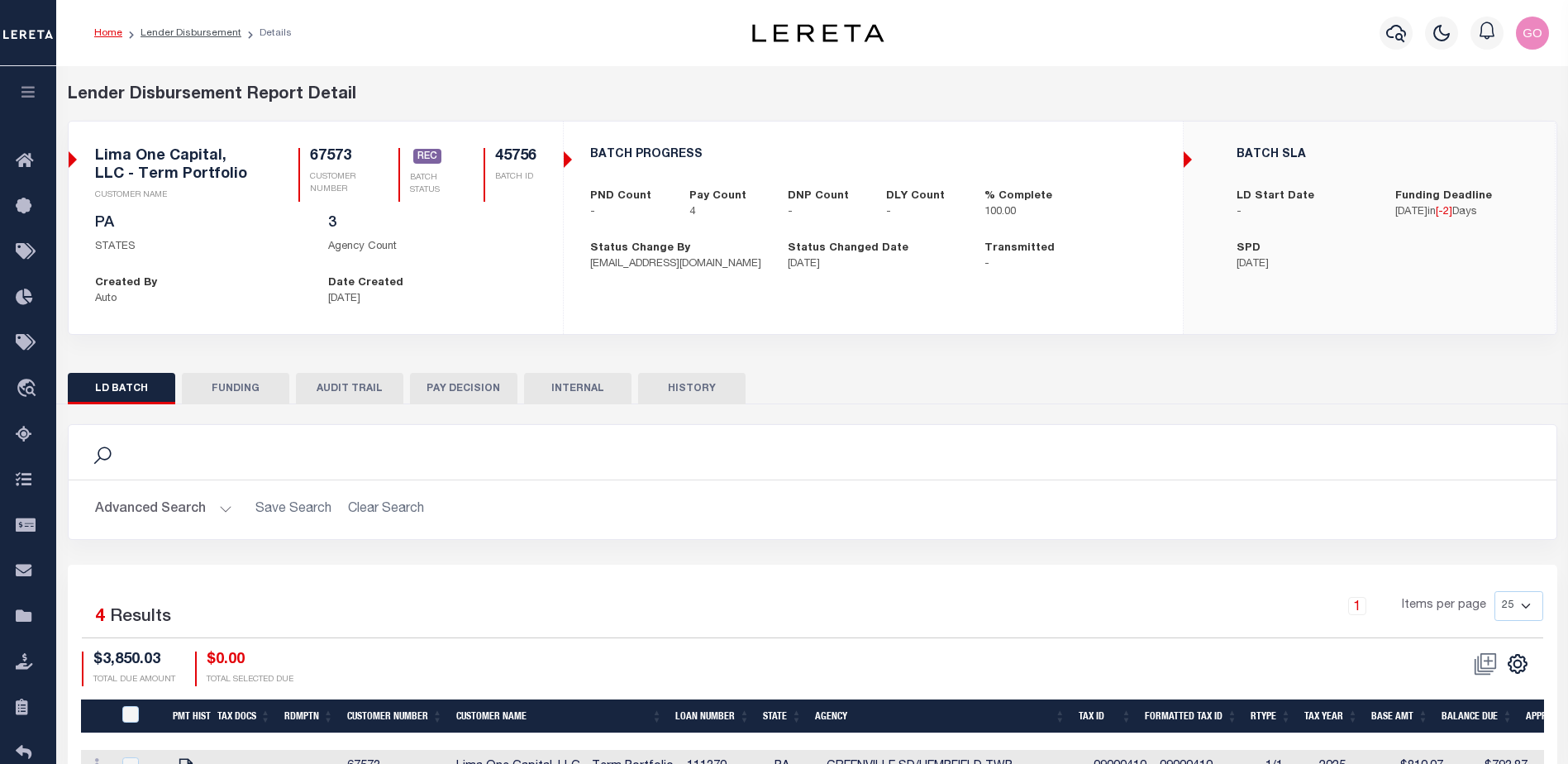
click at [239, 390] on button "FUNDING" at bounding box center [236, 388] width 107 height 31
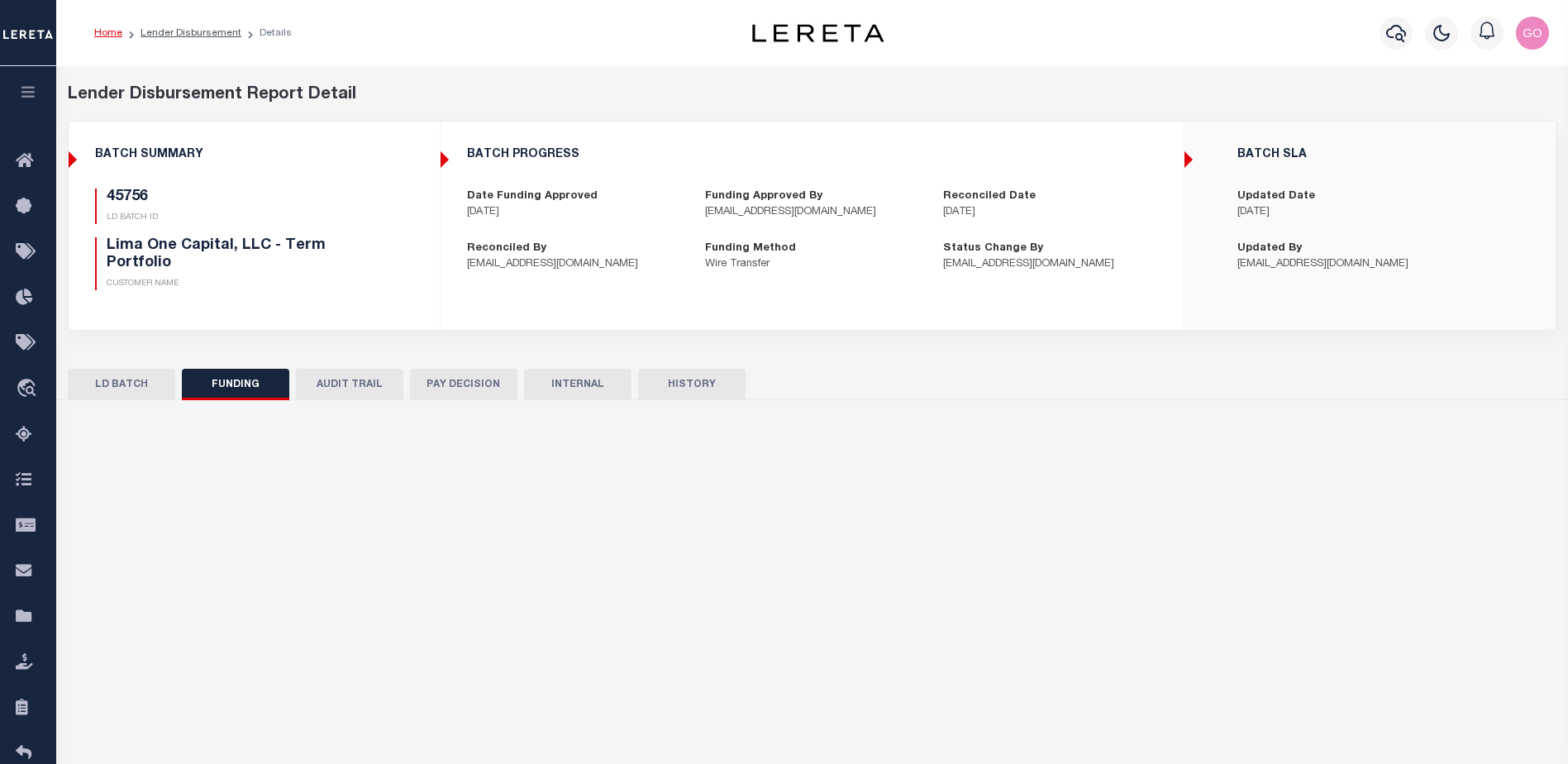
type input "$3,850.03"
type input "$0"
select select "100"
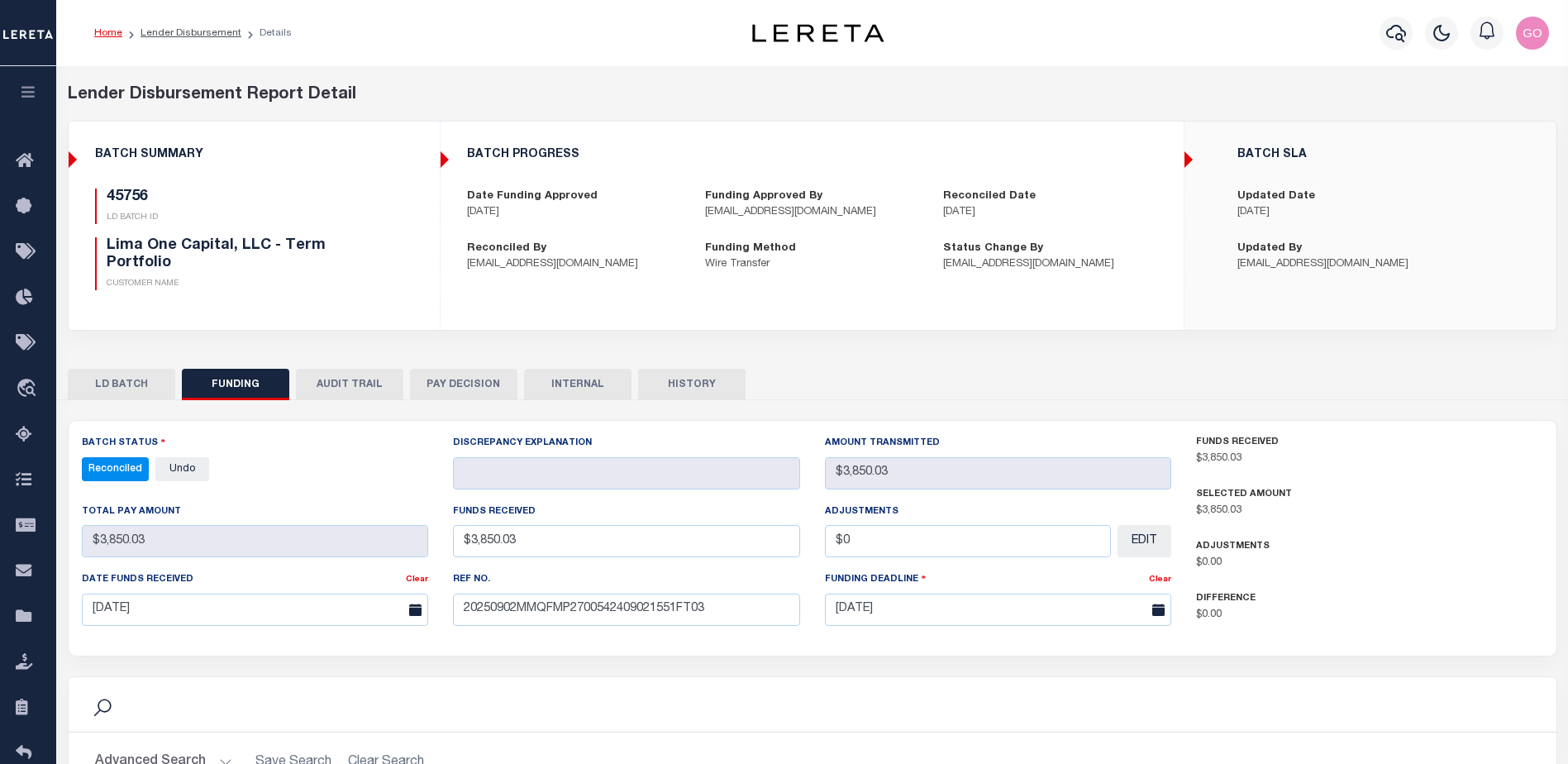
select select "100"
drag, startPoint x: 390, startPoint y: 268, endPoint x: 365, endPoint y: 265, distance: 25.2
click at [390, 268] on div "45756 LD BATCH ID Lima One Capital, LLC - Term Portfolio CUSTOMER NAME" at bounding box center [254, 239] width 318 height 102
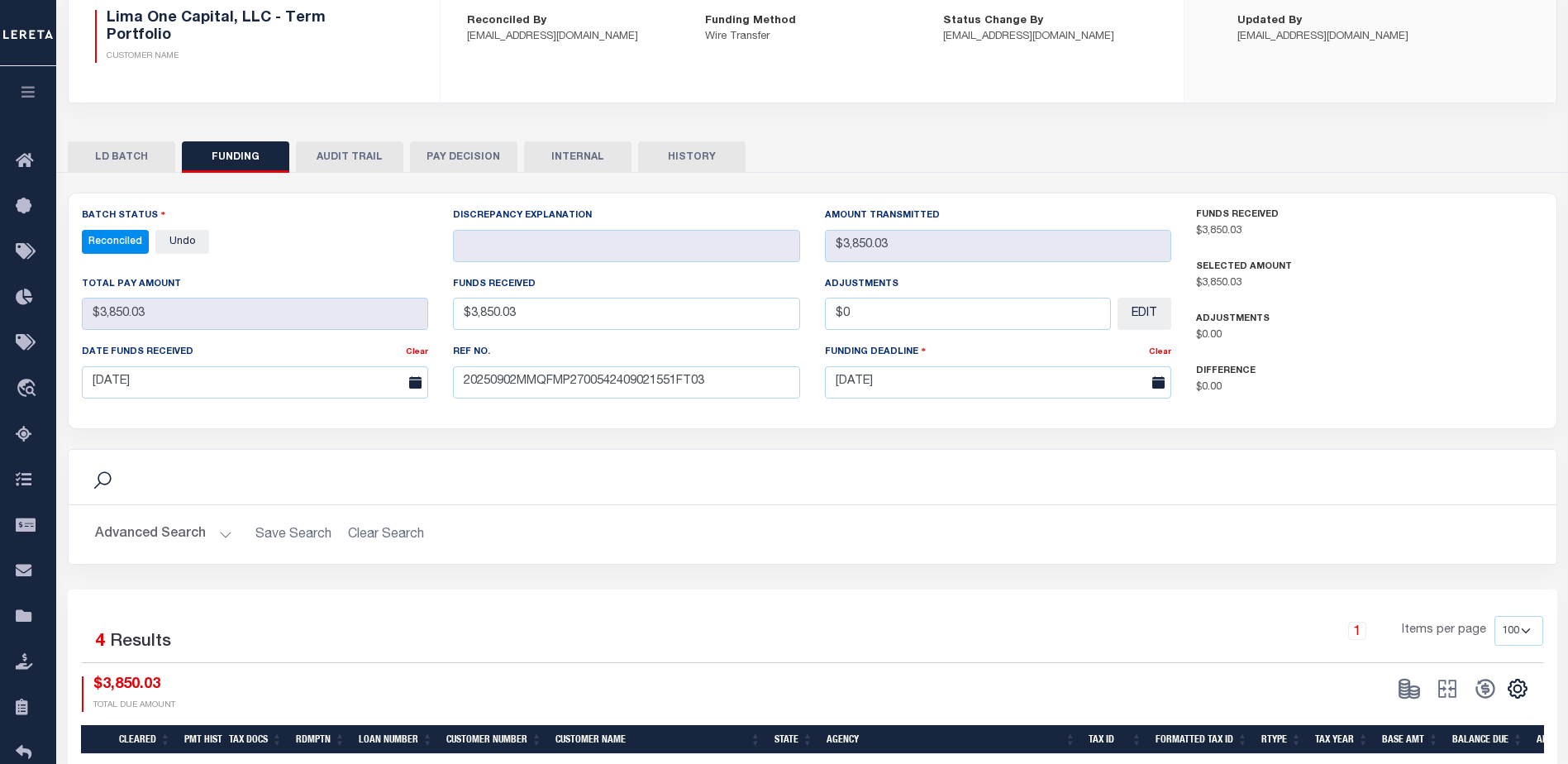
scroll to position [330, 0]
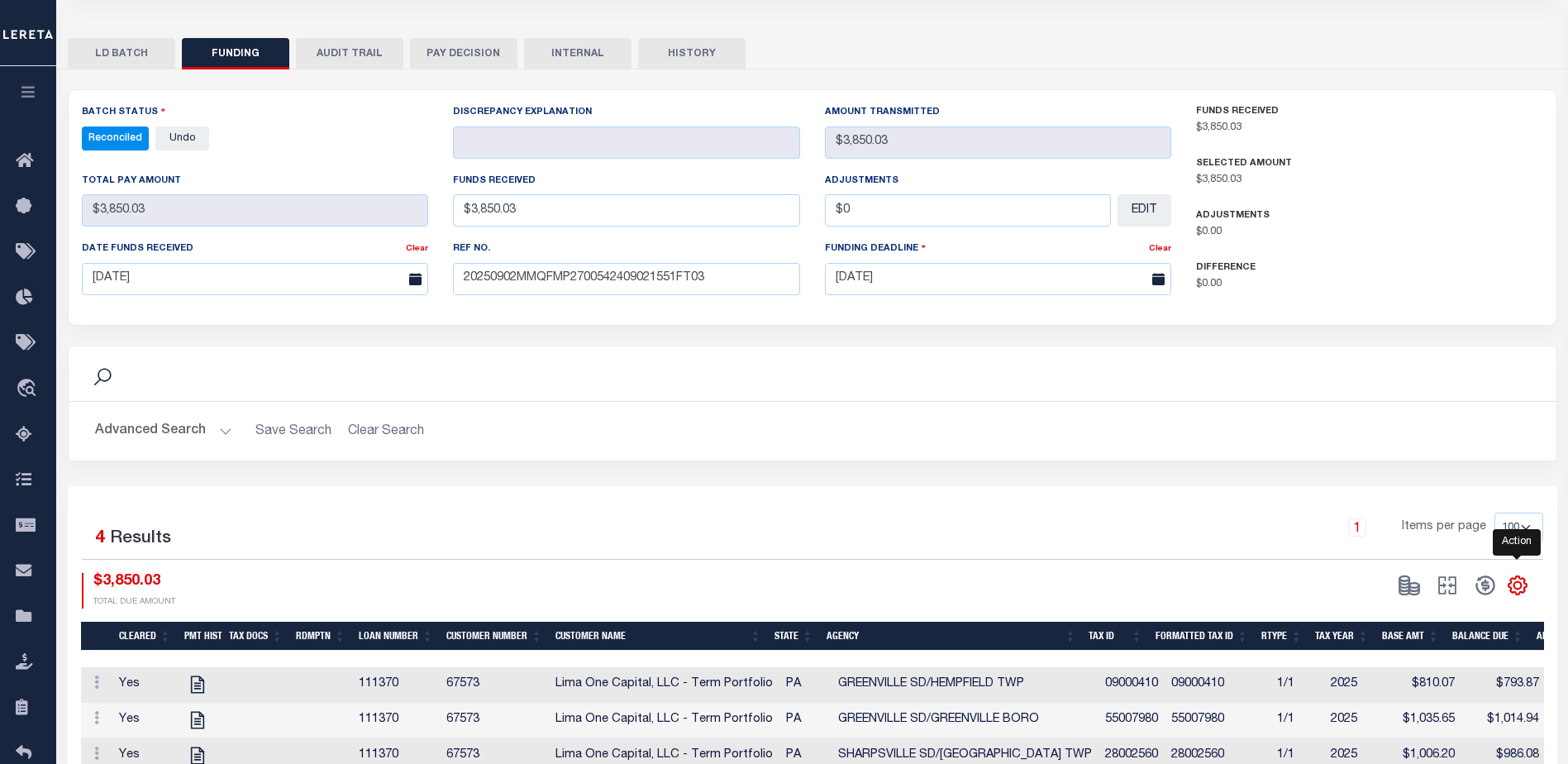
click at [1518, 582] on icon "" at bounding box center [1517, 585] width 22 height 22
click at [1403, 366] on span "CSV" at bounding box center [1398, 362] width 24 height 11
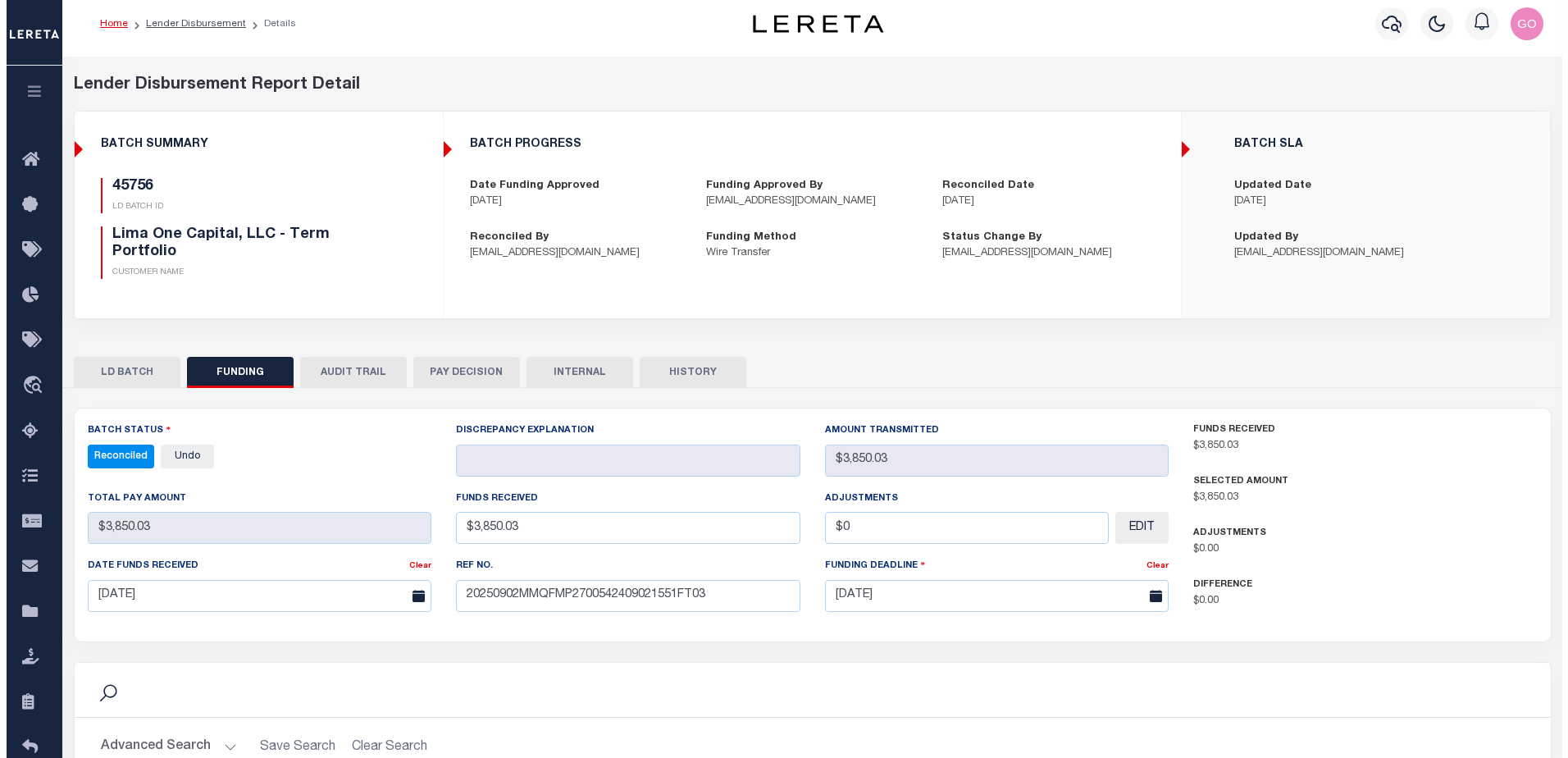
scroll to position [0, 0]
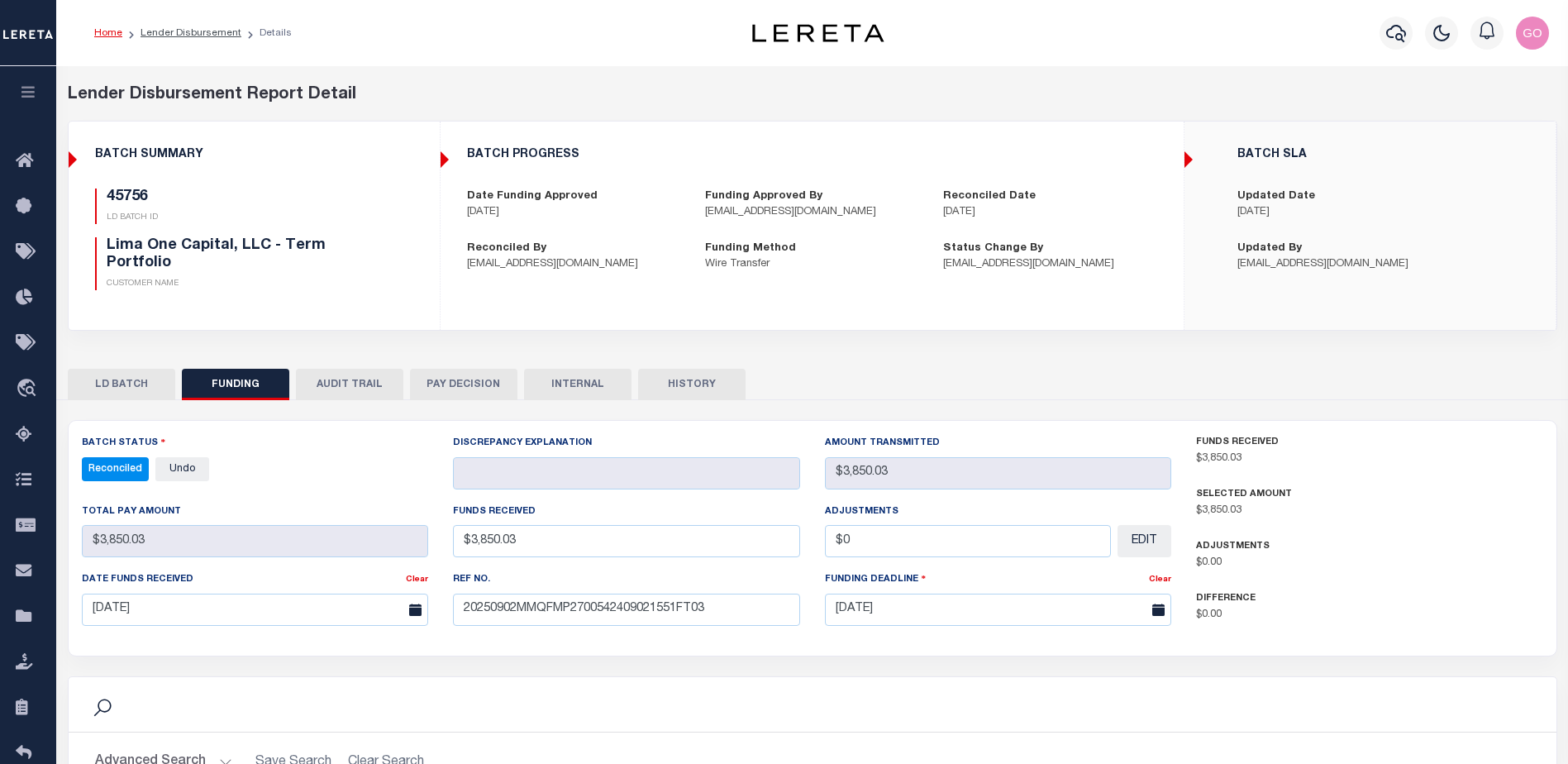
click at [1007, 48] on div "Profile Sign out" at bounding box center [1249, 33] width 614 height 58
click at [1394, 31] on icon "button" at bounding box center [1396, 33] width 20 height 20
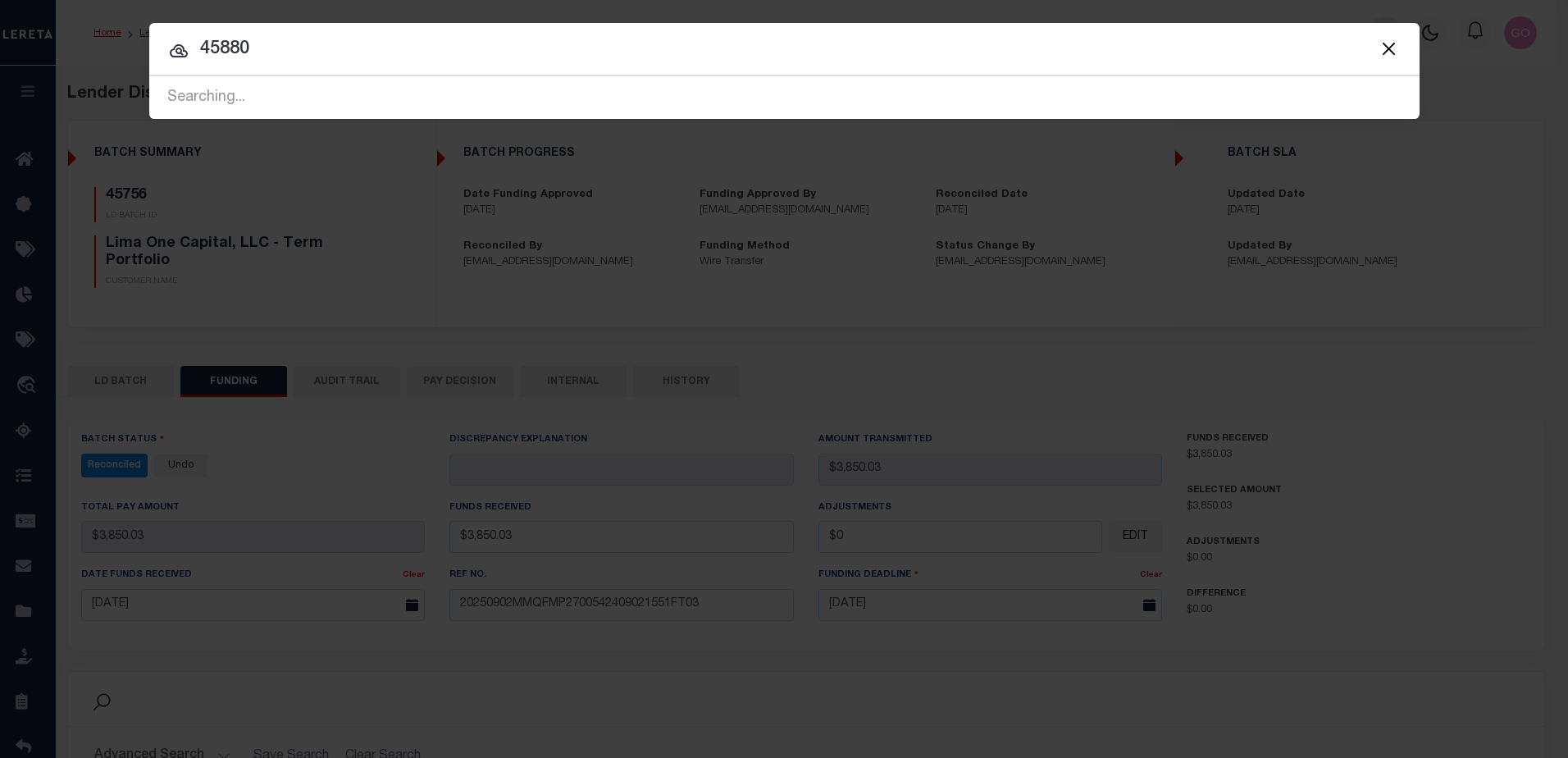
type input "45880"
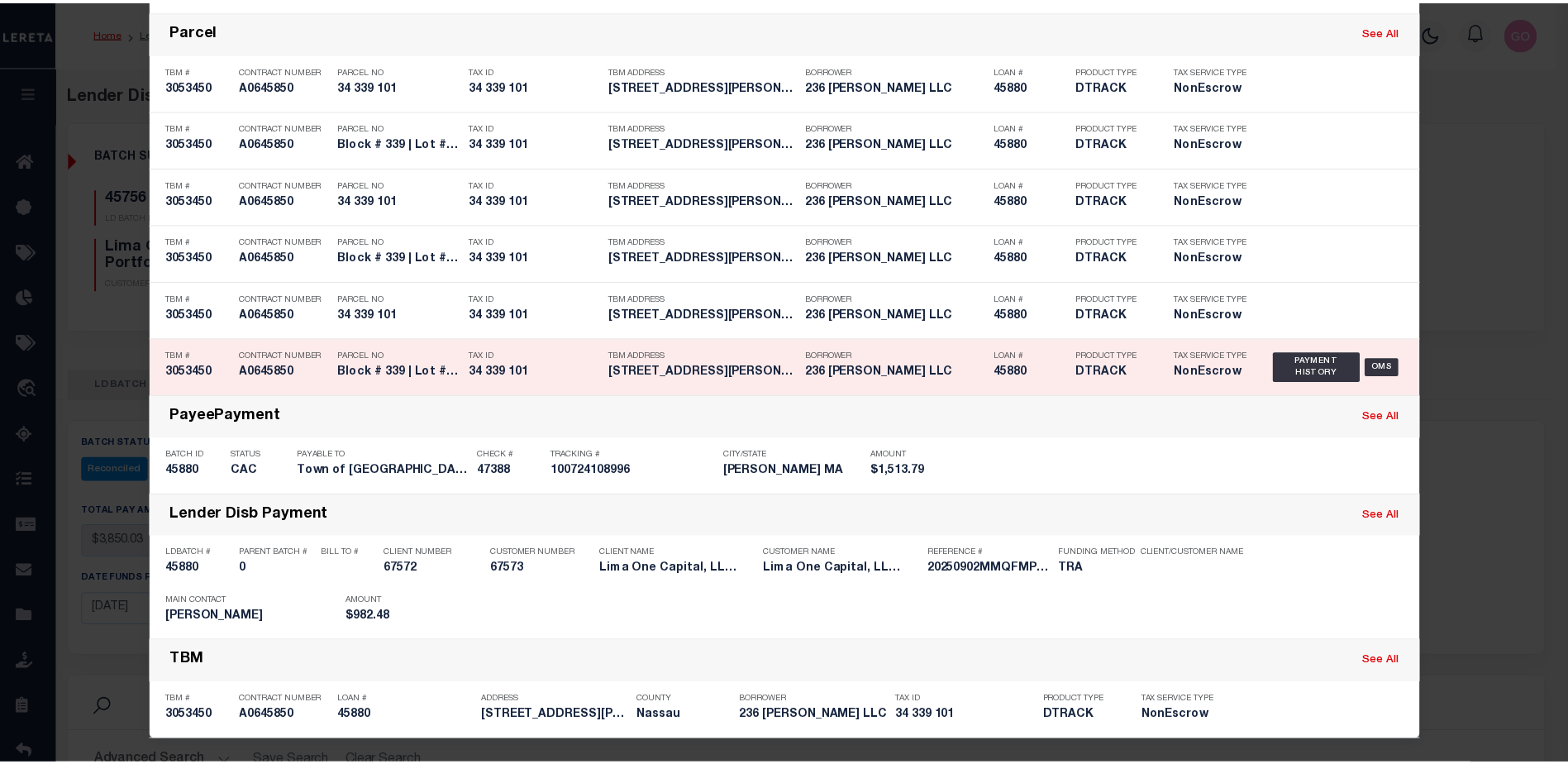
scroll to position [577, 0]
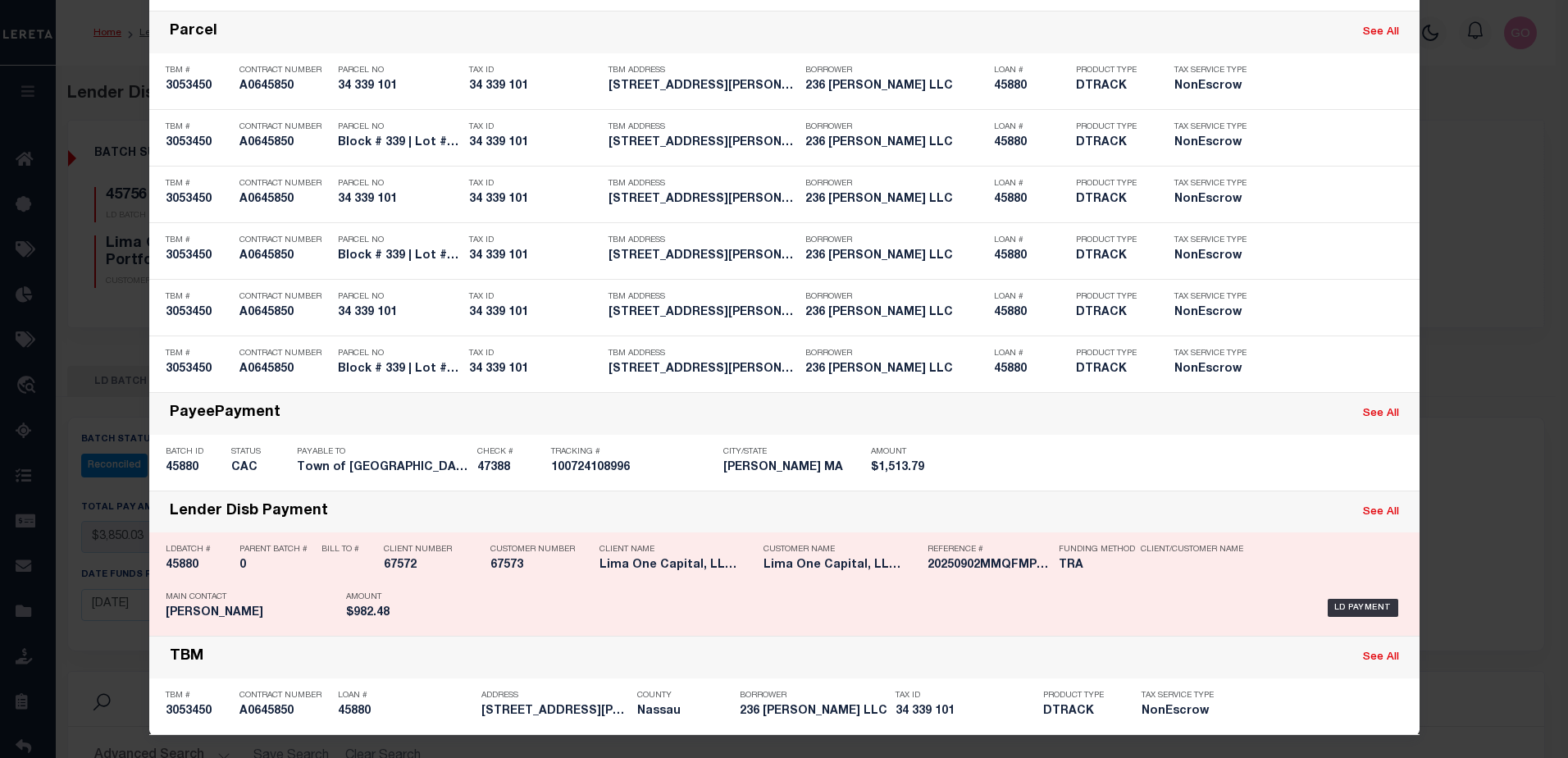
click at [176, 560] on h5 "45880" at bounding box center [198, 565] width 65 height 14
checkbox input "true"
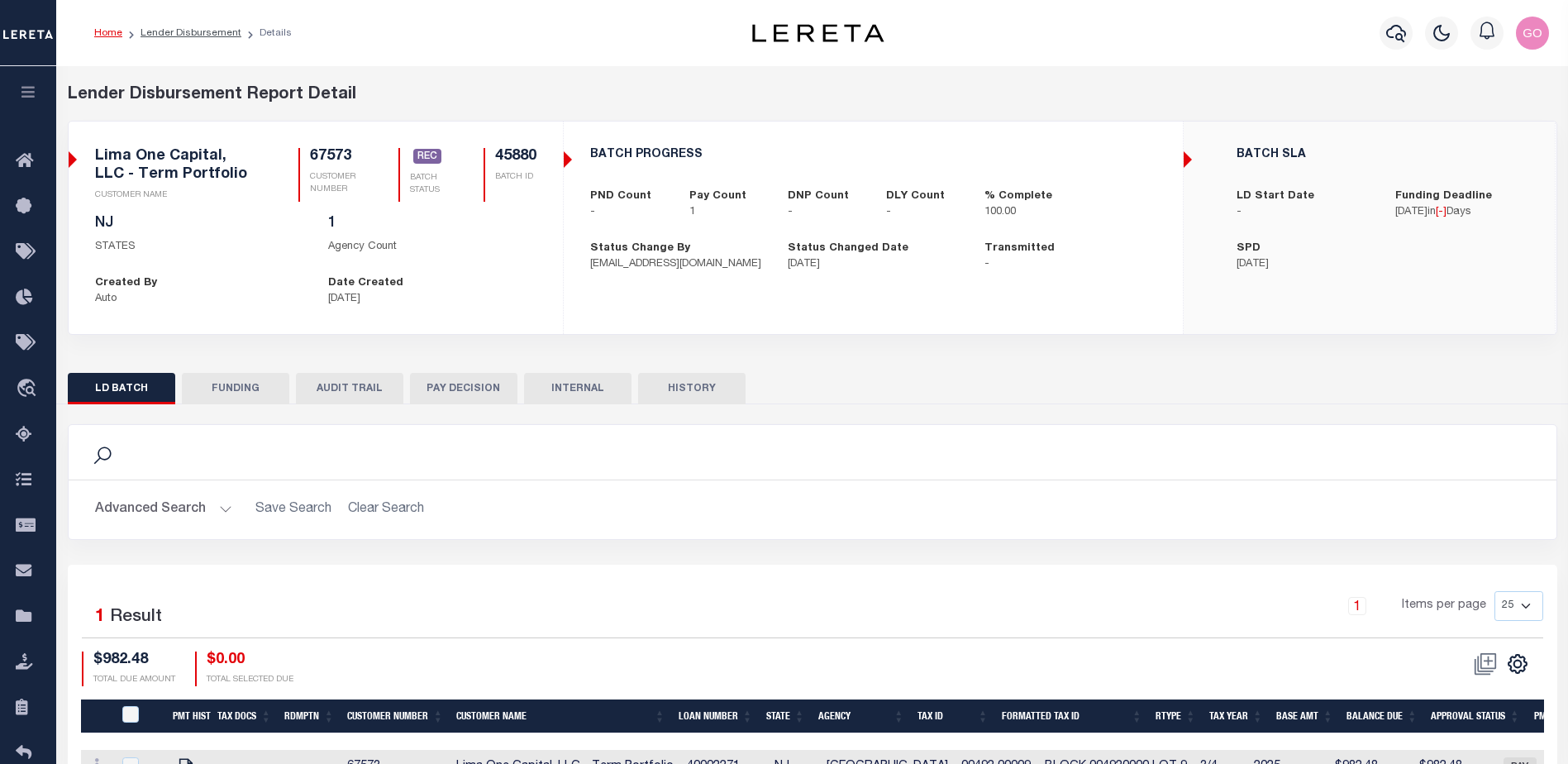
click at [255, 383] on button "FUNDING" at bounding box center [236, 388] width 107 height 31
select select "100"
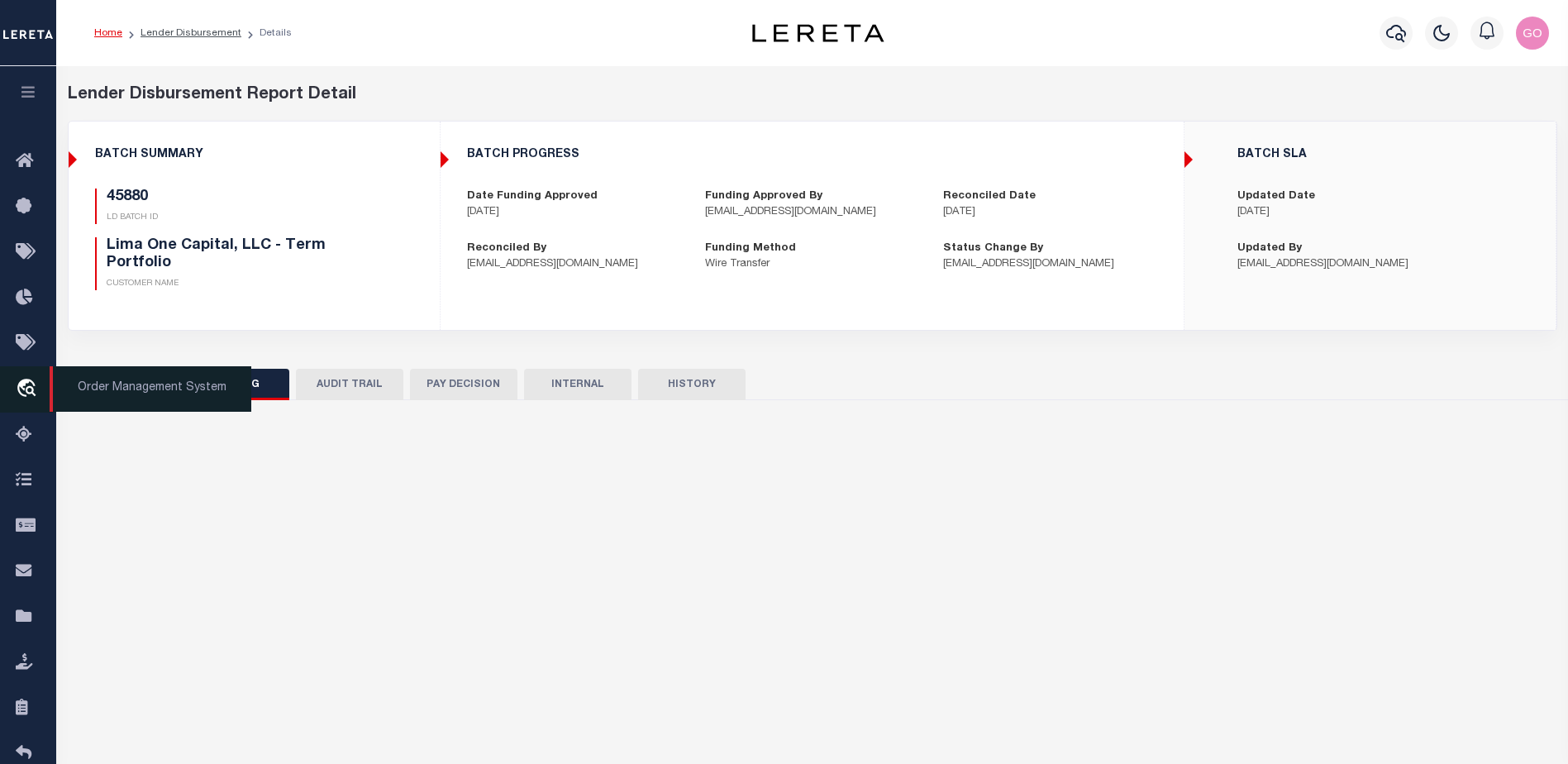
type input "$982.48"
type input "$0"
type input "[DATE]"
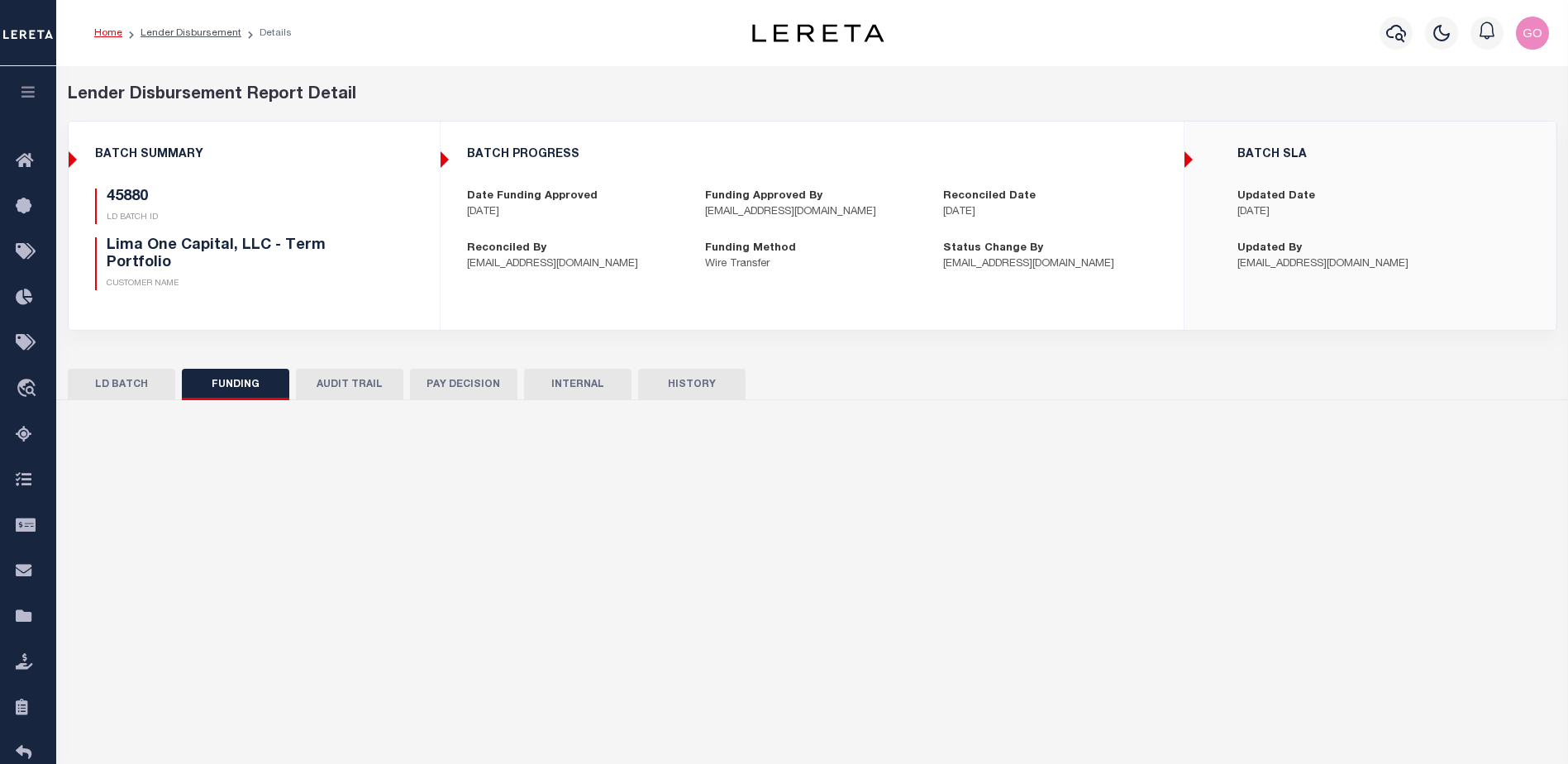
select select "100"
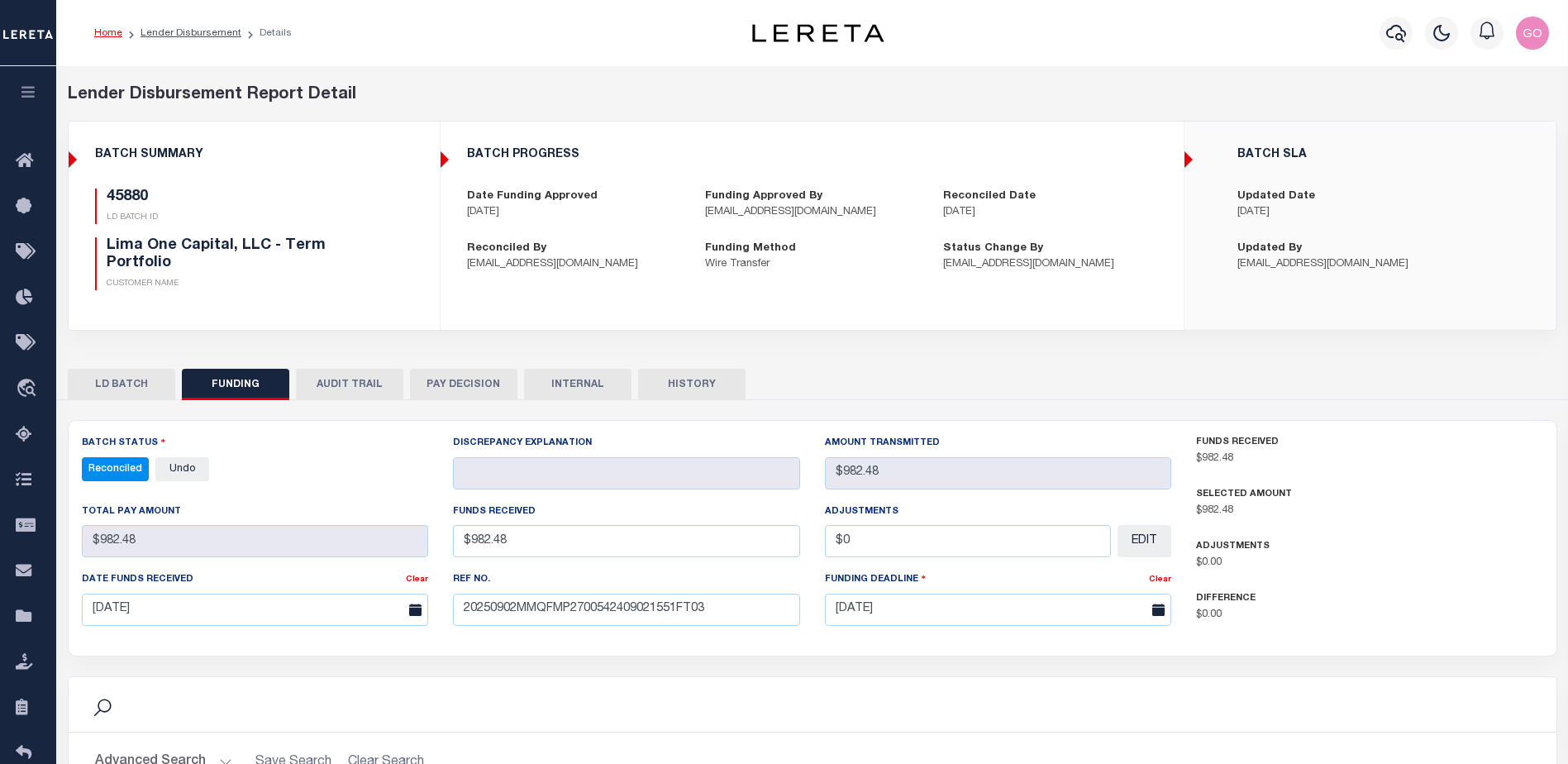
click at [515, 329] on div "BATCH PROGRESS Date Funding Approved [DATE] Funding Approved By [EMAIL_ADDRESS]…" at bounding box center [812, 225] width 744 height 208
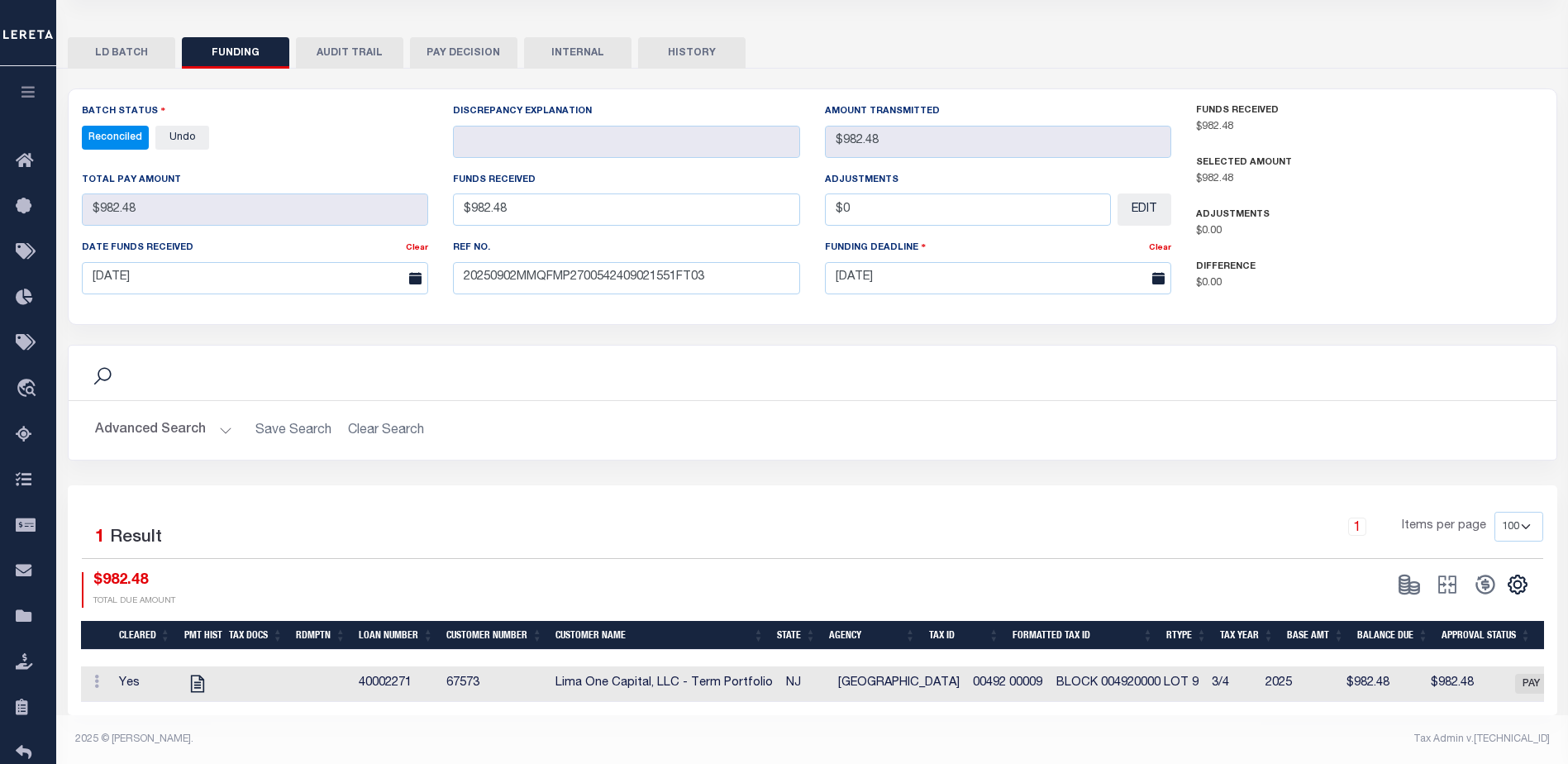
scroll to position [344, 0]
click at [1517, 573] on icon "" at bounding box center [1517, 583] width 22 height 22
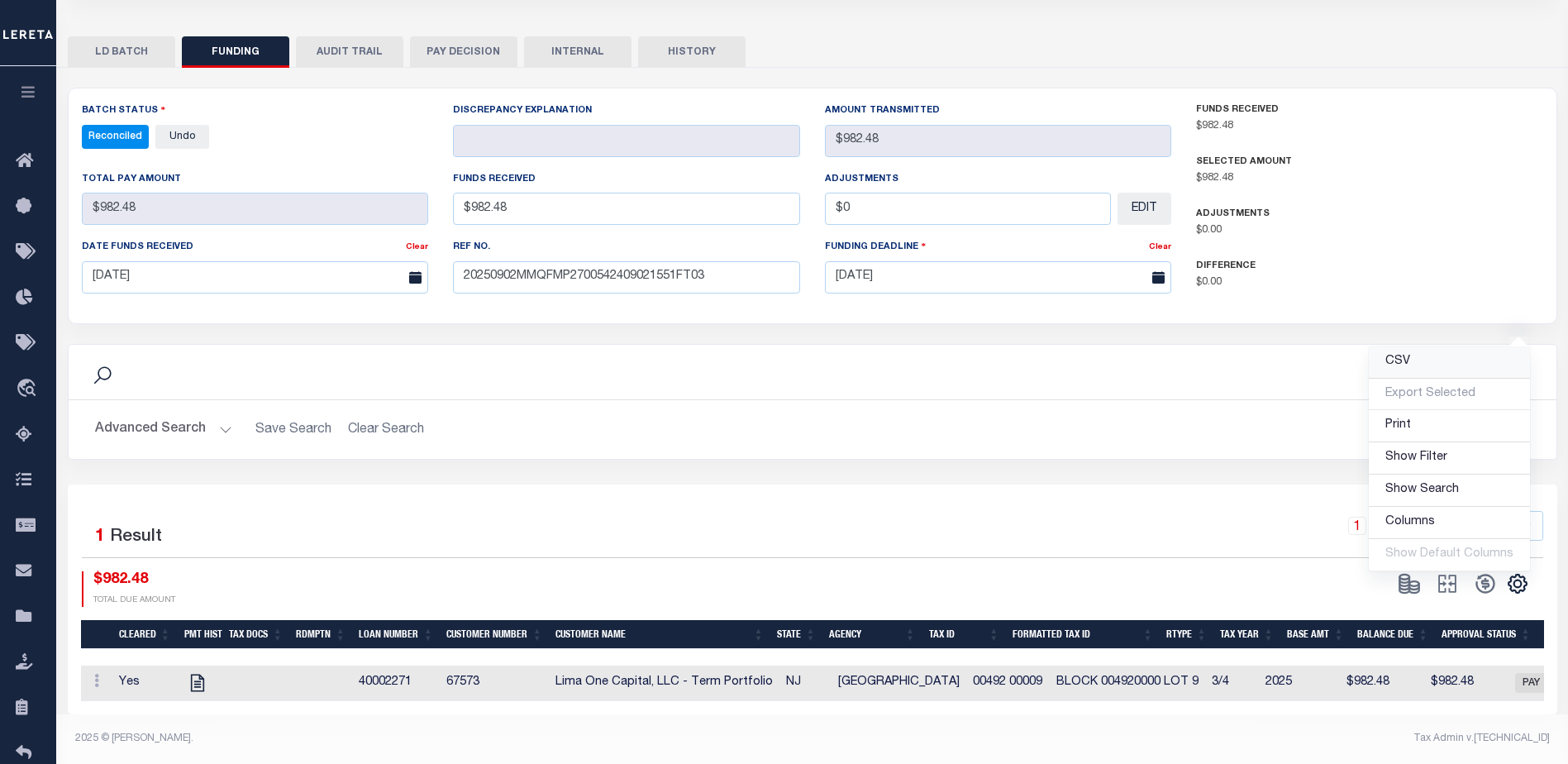
click at [1410, 356] on span "CSV" at bounding box center [1398, 361] width 24 height 11
